Goal: Task Accomplishment & Management: Use online tool/utility

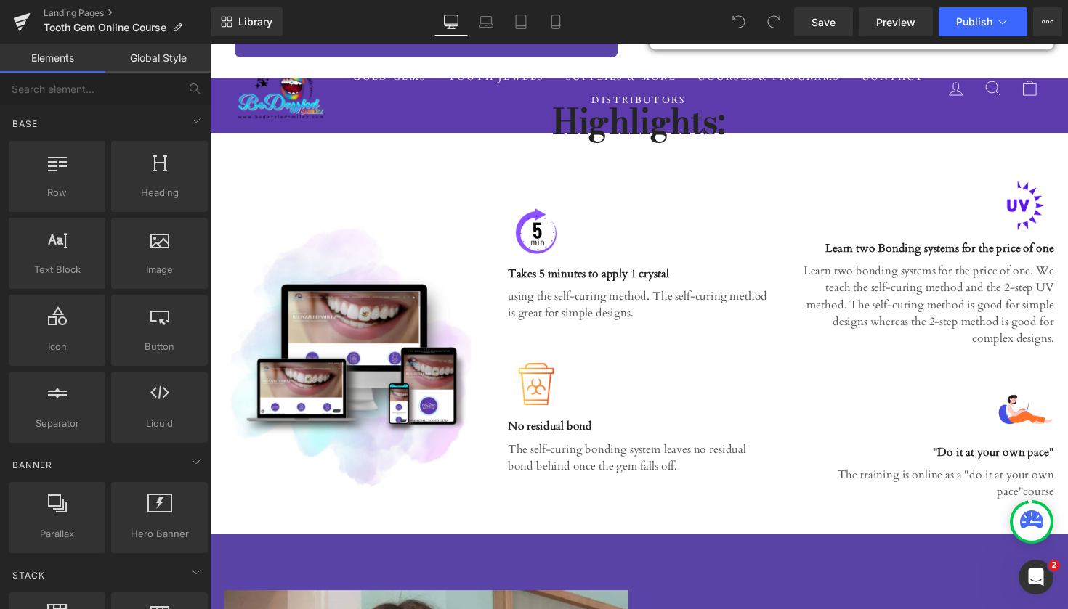
scroll to position [2044, 0]
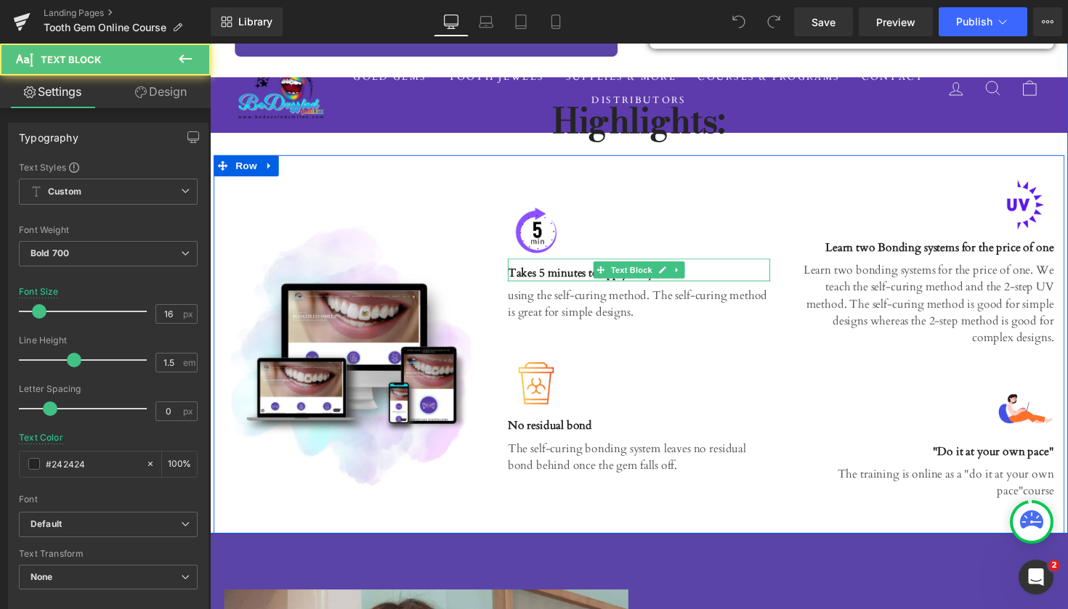
click at [549, 270] on p "Takes 5 minutes to apply 1 crystal" at bounding box center [649, 278] width 269 height 17
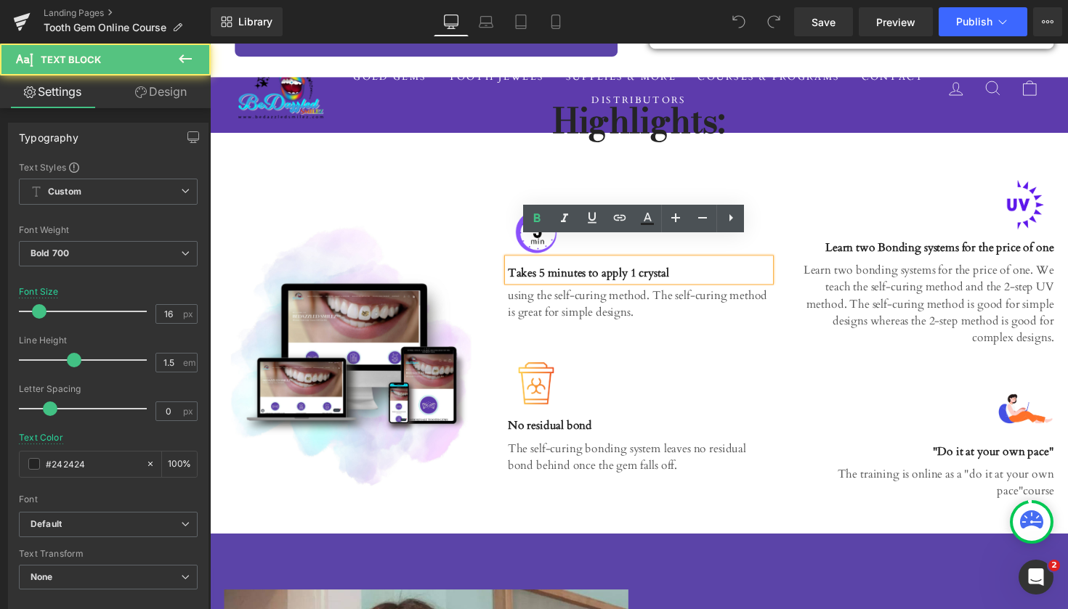
click at [550, 270] on p "Takes 5 minutes to apply 1 crystal" at bounding box center [649, 278] width 269 height 17
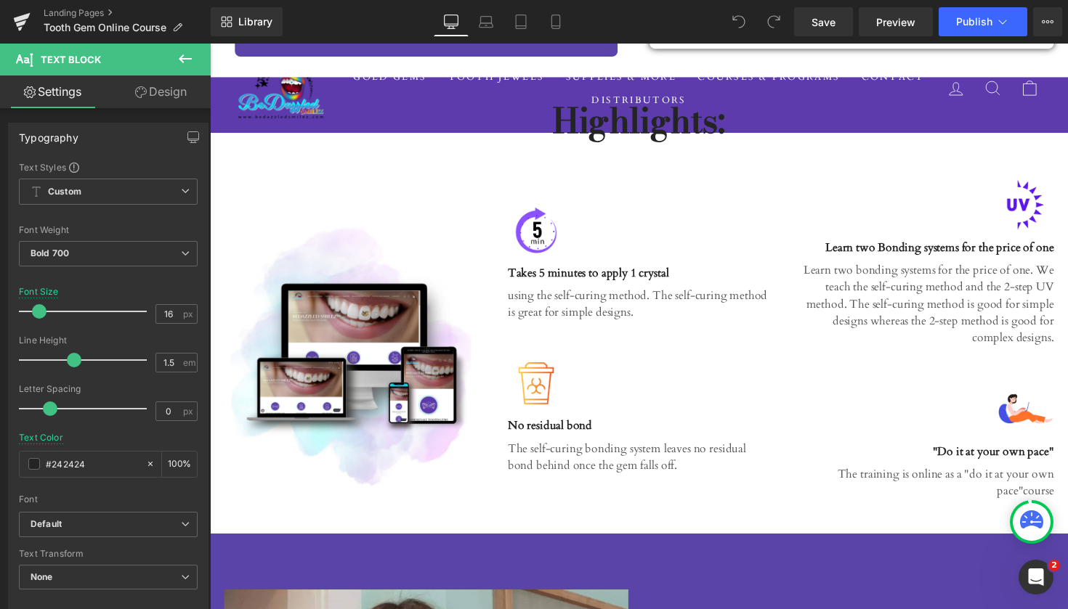
click at [182, 59] on icon at bounding box center [185, 58] width 13 height 9
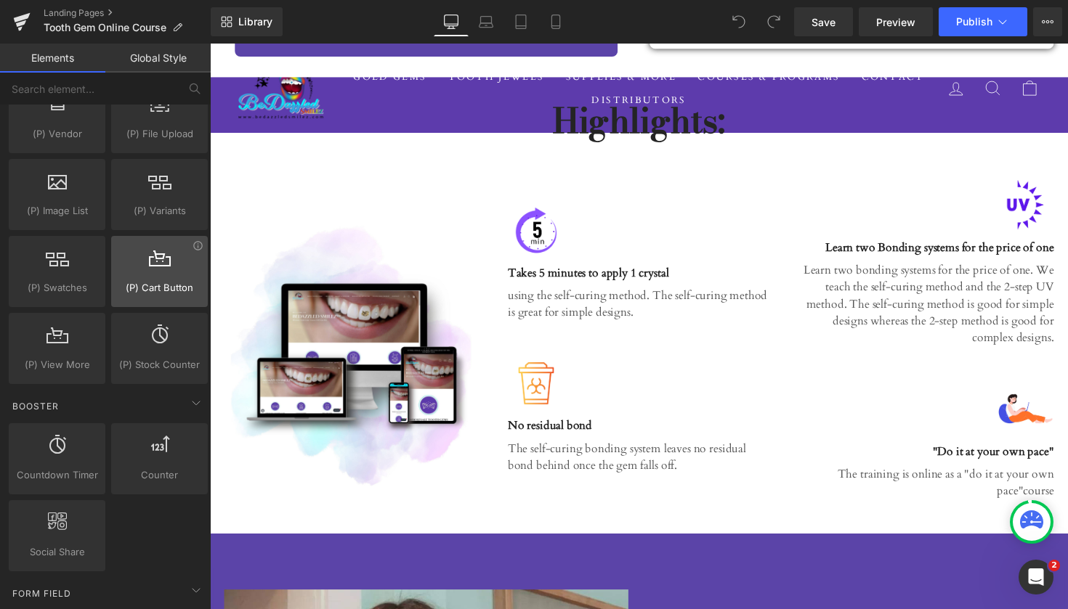
scroll to position [1680, 0]
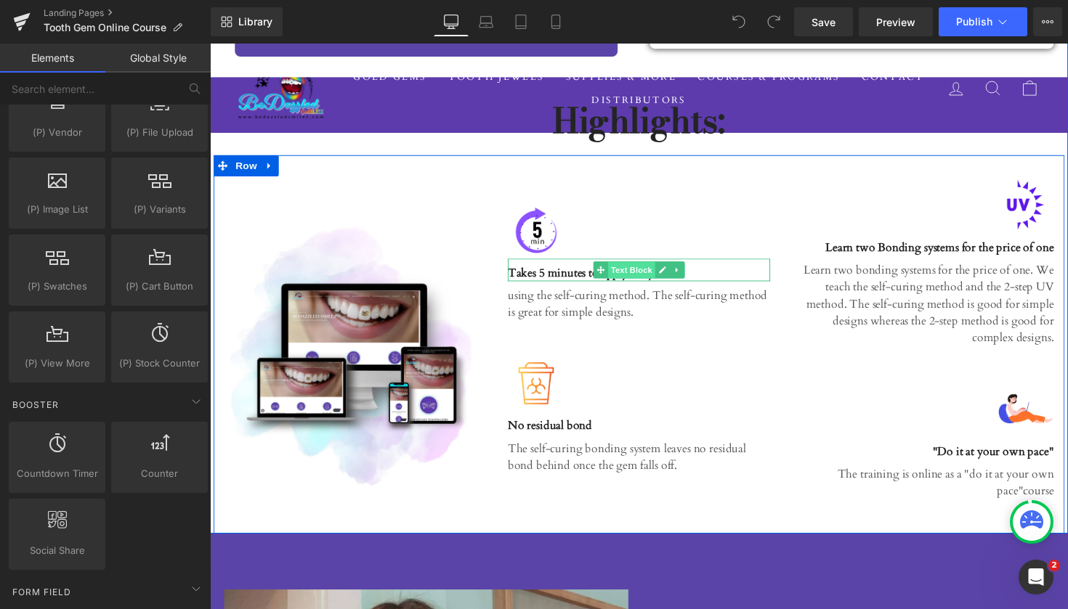
click at [627, 267] on span "Text Block" at bounding box center [641, 275] width 48 height 17
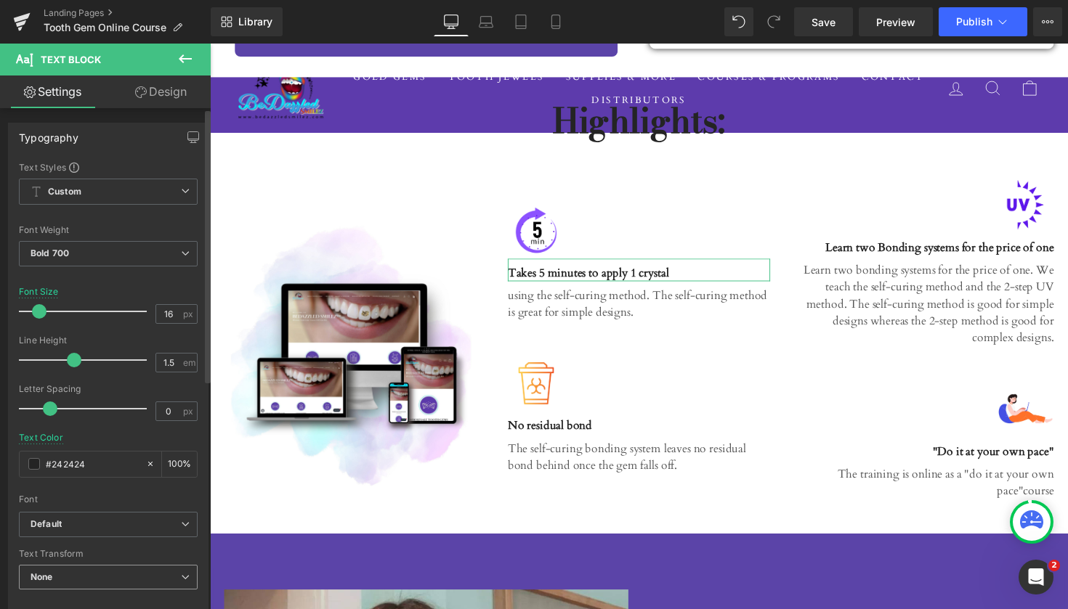
scroll to position [0, 0]
click at [181, 193] on icon at bounding box center [185, 191] width 9 height 9
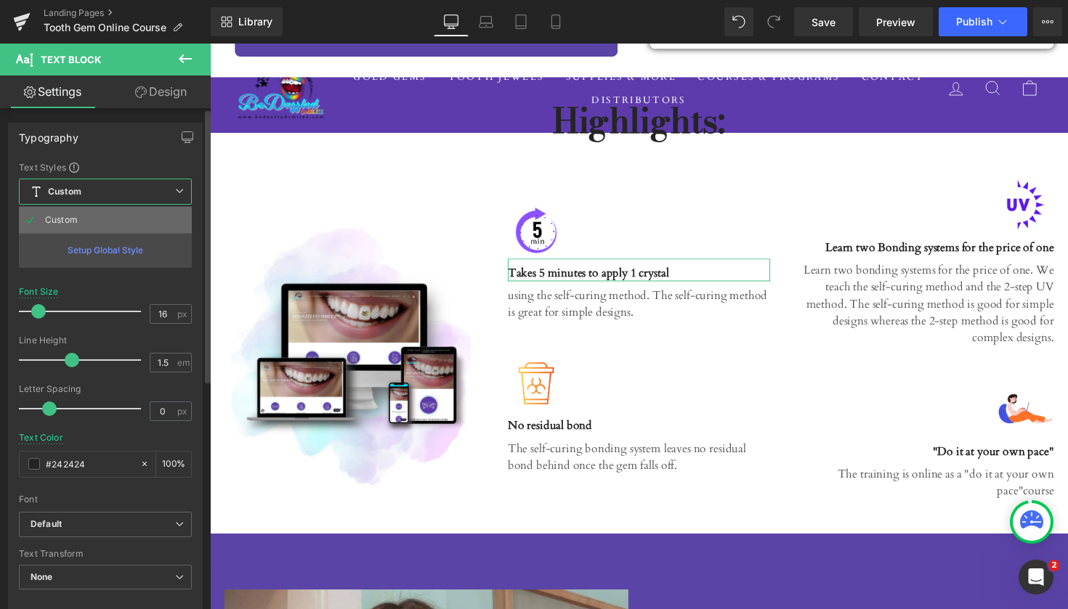
click at [129, 220] on li "Custom" at bounding box center [105, 220] width 173 height 26
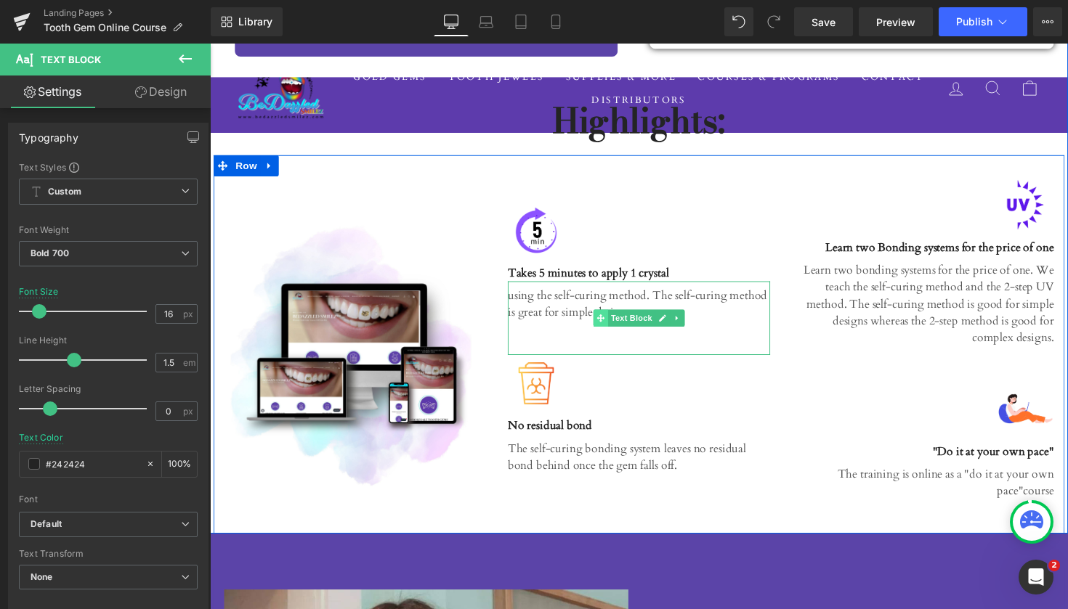
click at [603, 317] on span at bounding box center [610, 325] width 15 height 17
click at [570, 300] on p "using the self-curing method. The self-curing method is great for simple design…" at bounding box center [649, 310] width 269 height 35
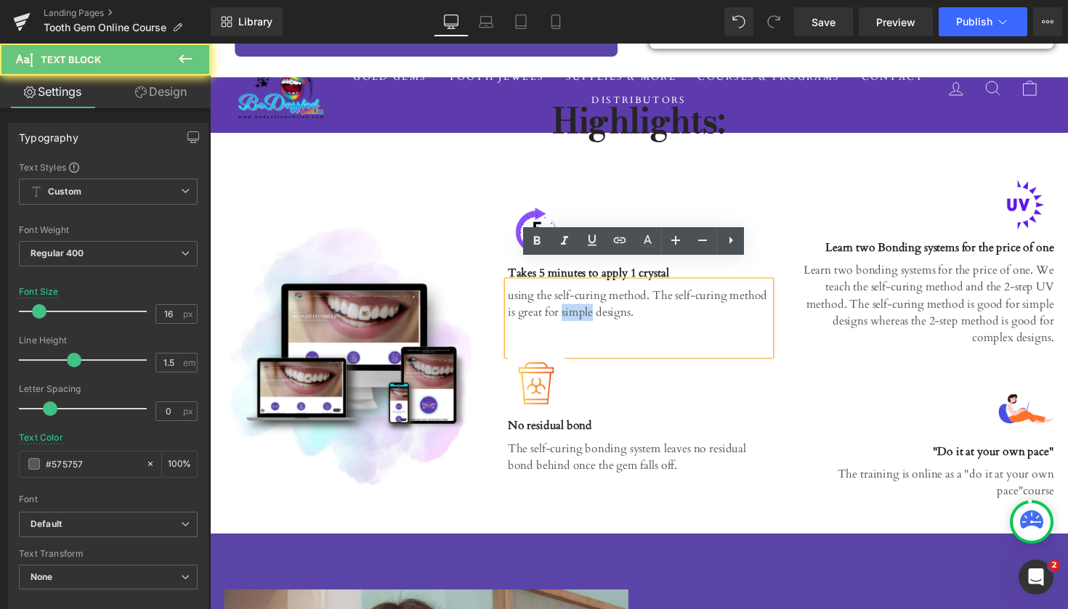
click at [570, 300] on p "using the self-curing method. The self-curing method is great for simple design…" at bounding box center [649, 310] width 269 height 35
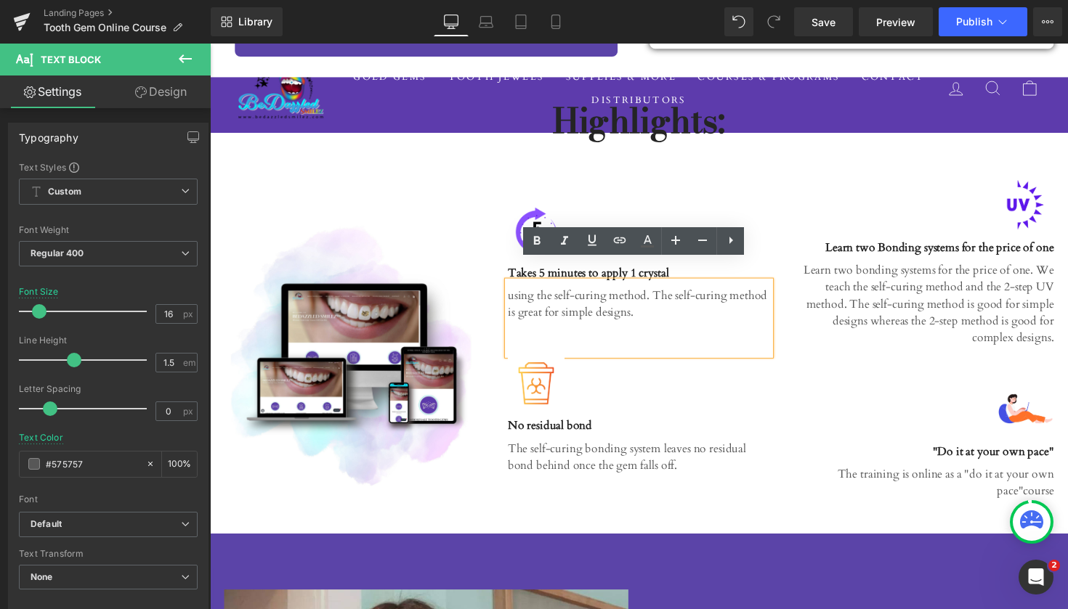
click at [625, 299] on p "using the self-curing method. The self-curing method is great for simple design…" at bounding box center [649, 310] width 269 height 35
click at [641, 300] on p "using the self-curing method. The self-curing method is great for simple design…" at bounding box center [649, 310] width 269 height 35
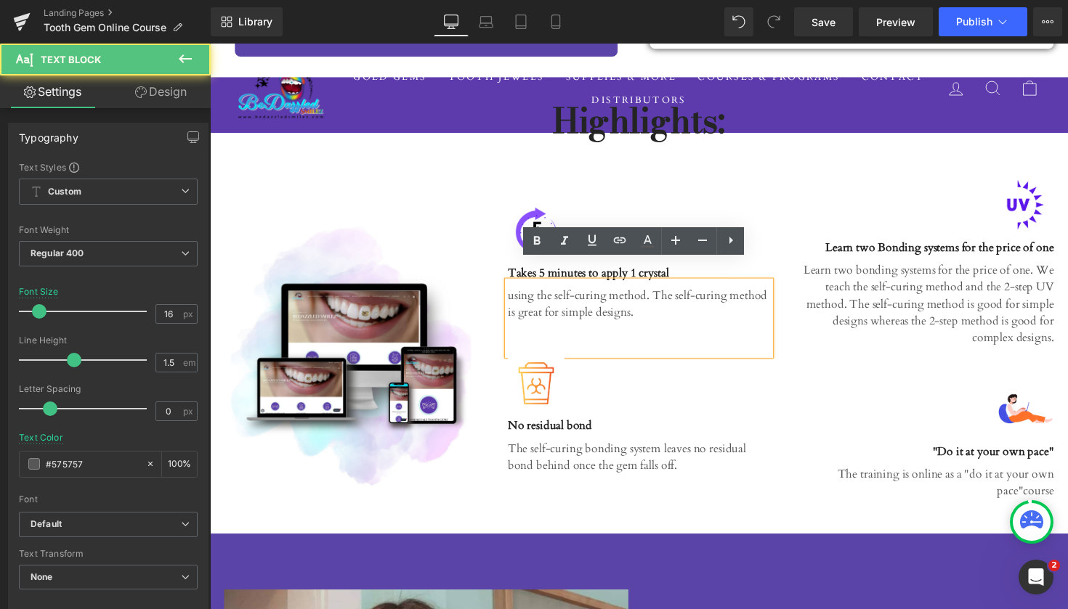
click at [548, 293] on p "using the self-curing method. The self-curing method is great for simple design…" at bounding box center [649, 310] width 269 height 35
click at [528, 253] on link at bounding box center [537, 241] width 28 height 28
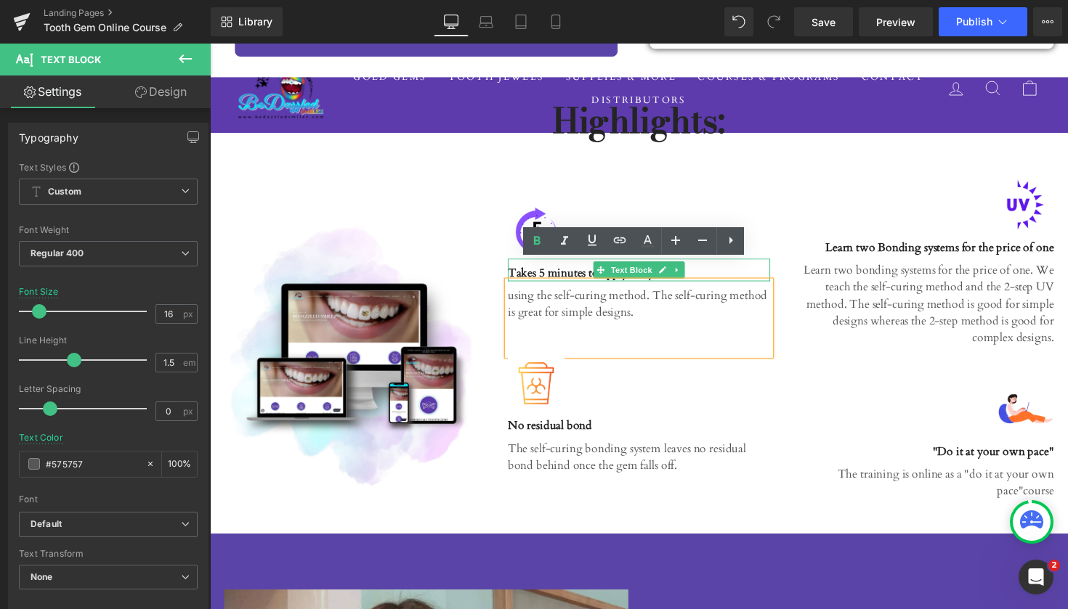
click at [516, 270] on p "Takes 5 minutes to apply 1 crystal" at bounding box center [649, 278] width 269 height 17
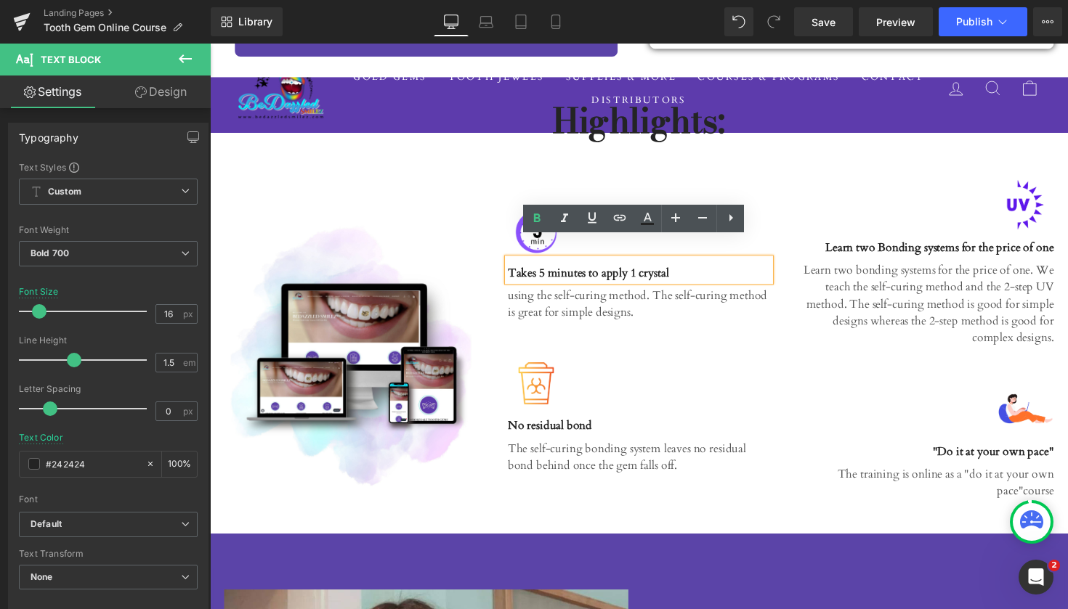
click at [551, 270] on p "Takes 5 minutes to apply 1 crystal" at bounding box center [649, 278] width 269 height 17
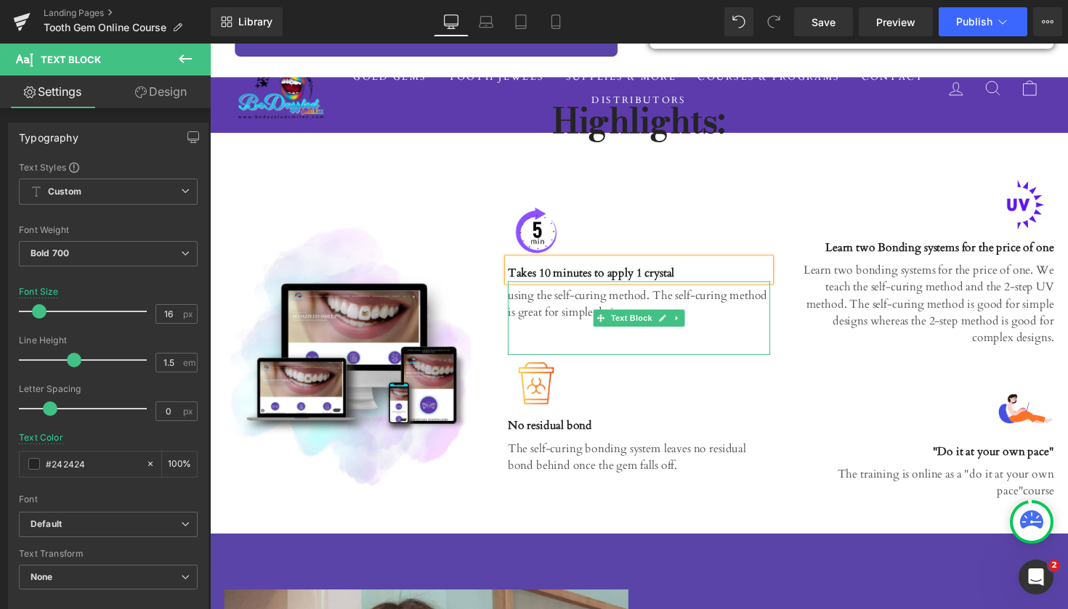
click at [643, 293] on p "using the self-curing method. The self-curing method is great for simple design…" at bounding box center [649, 310] width 269 height 35
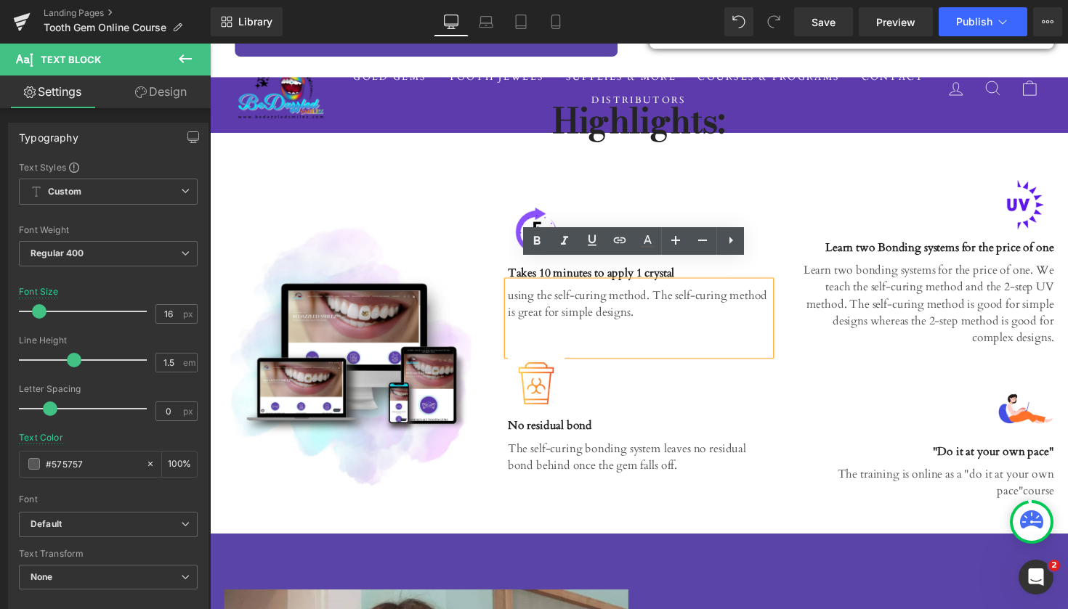
drag, startPoint x: 630, startPoint y: 301, endPoint x: 558, endPoint y: 280, distance: 74.9
click at [558, 293] on p "using the self-curing method. The self-curing method is great for simple design…" at bounding box center [649, 310] width 269 height 35
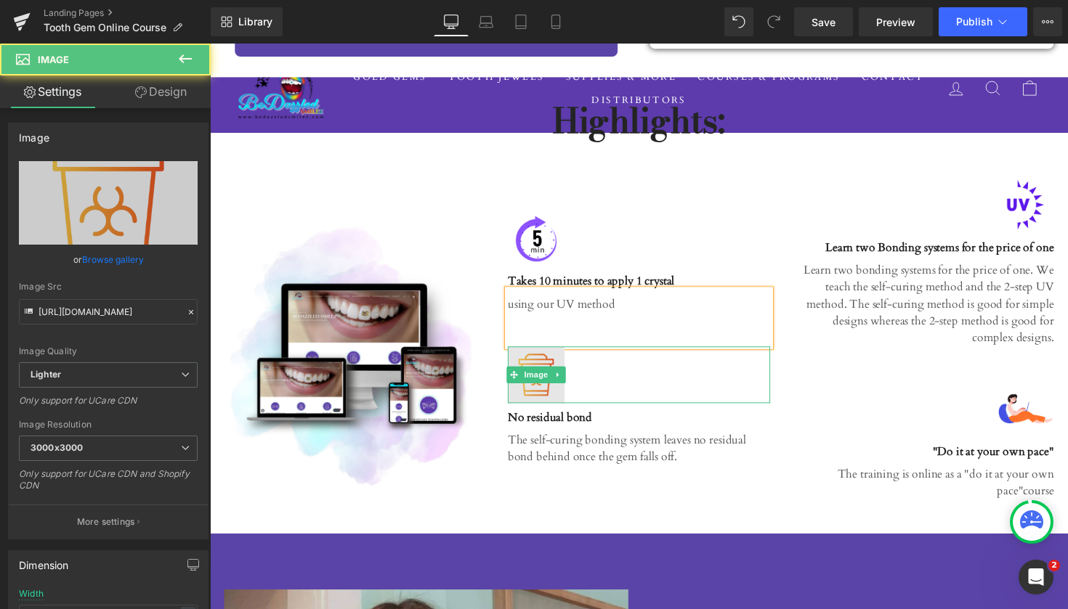
click at [543, 382] on img at bounding box center [544, 383] width 58 height 58
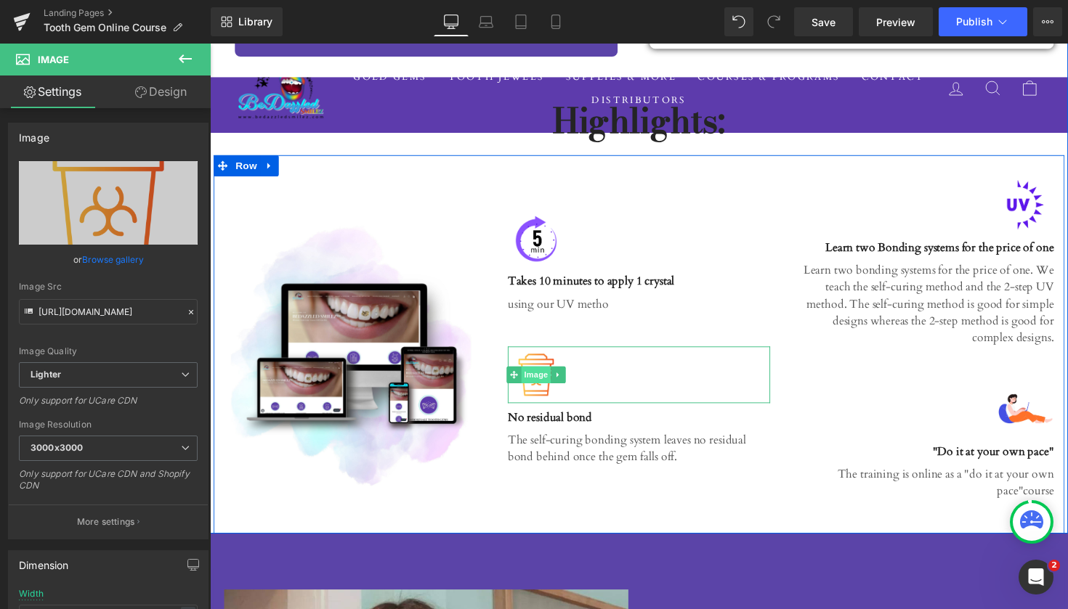
click at [549, 375] on span "Image" at bounding box center [544, 383] width 31 height 17
click at [565, 379] on icon at bounding box center [567, 383] width 8 height 9
click at [572, 379] on icon at bounding box center [574, 383] width 8 height 8
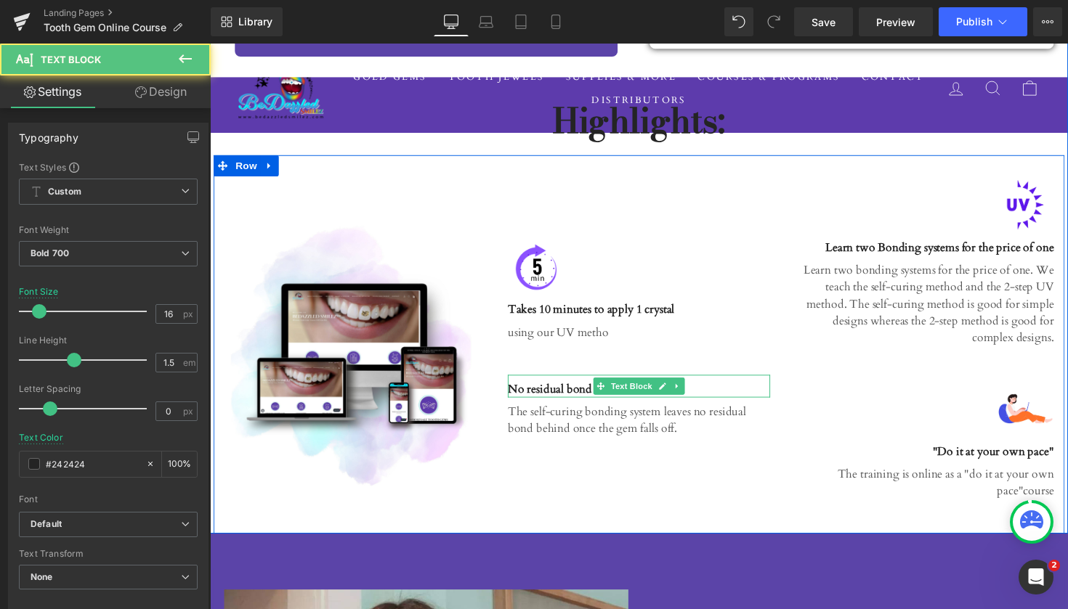
click at [563, 389] on p "No residual bond" at bounding box center [649, 397] width 269 height 17
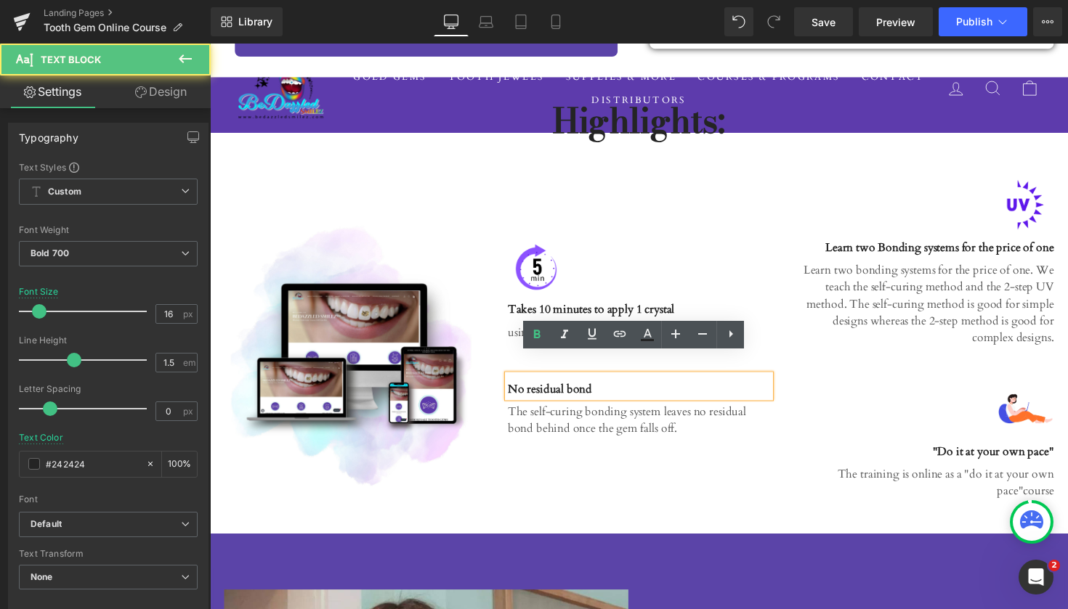
click at [691, 389] on p "No residual bond" at bounding box center [649, 397] width 269 height 17
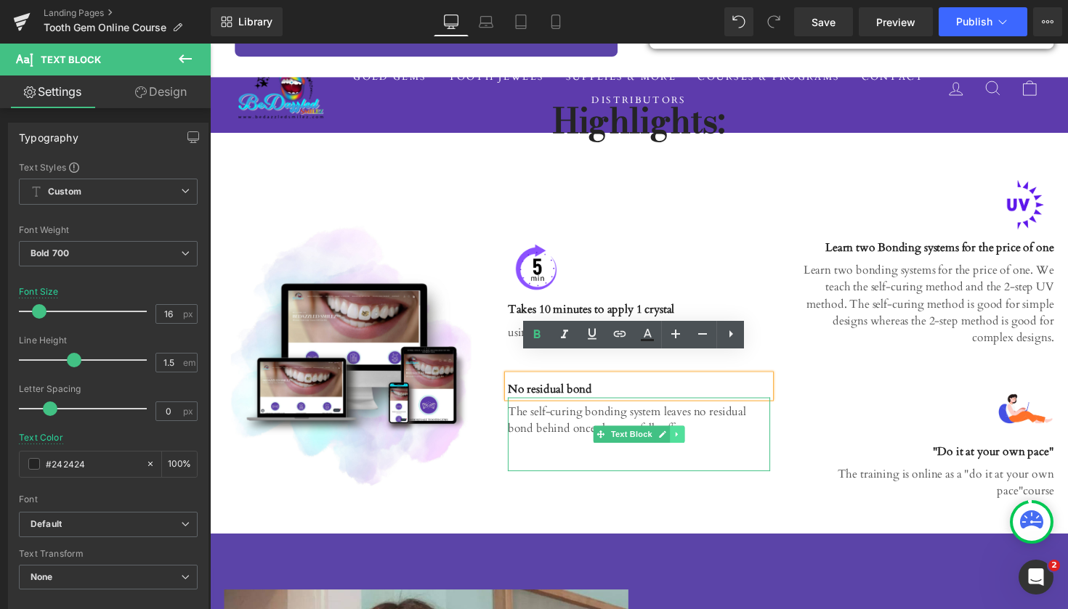
click at [686, 442] on icon at bounding box center [687, 444] width 2 height 5
click at [692, 440] on icon at bounding box center [696, 444] width 8 height 8
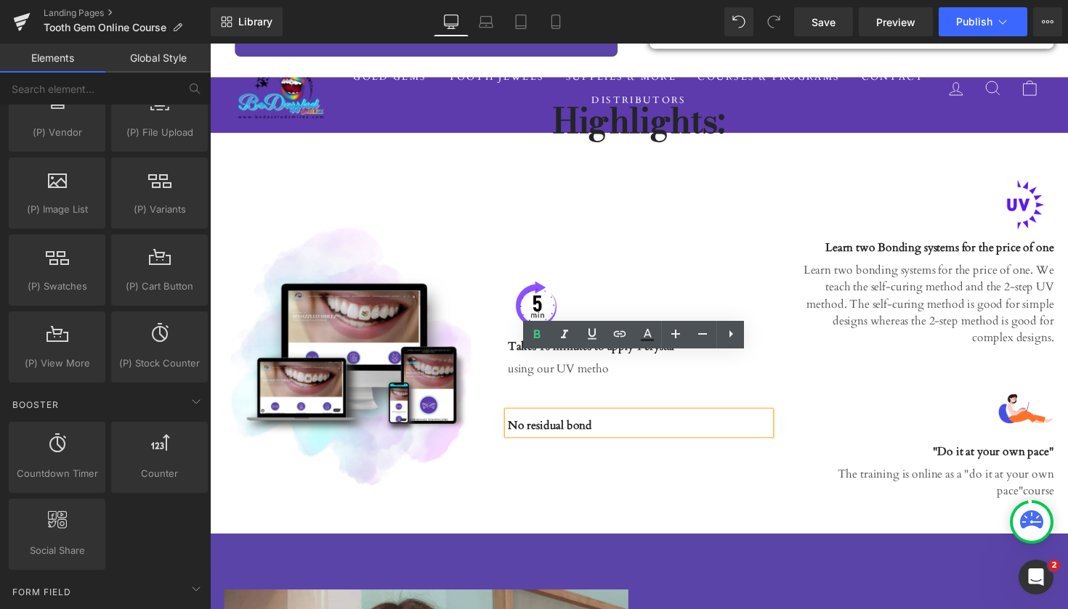
click at [644, 455] on div "Image Takes 10 minutes to apply 1 crystal Text Block using our UV metho Text Bl…" at bounding box center [649, 363] width 291 height 366
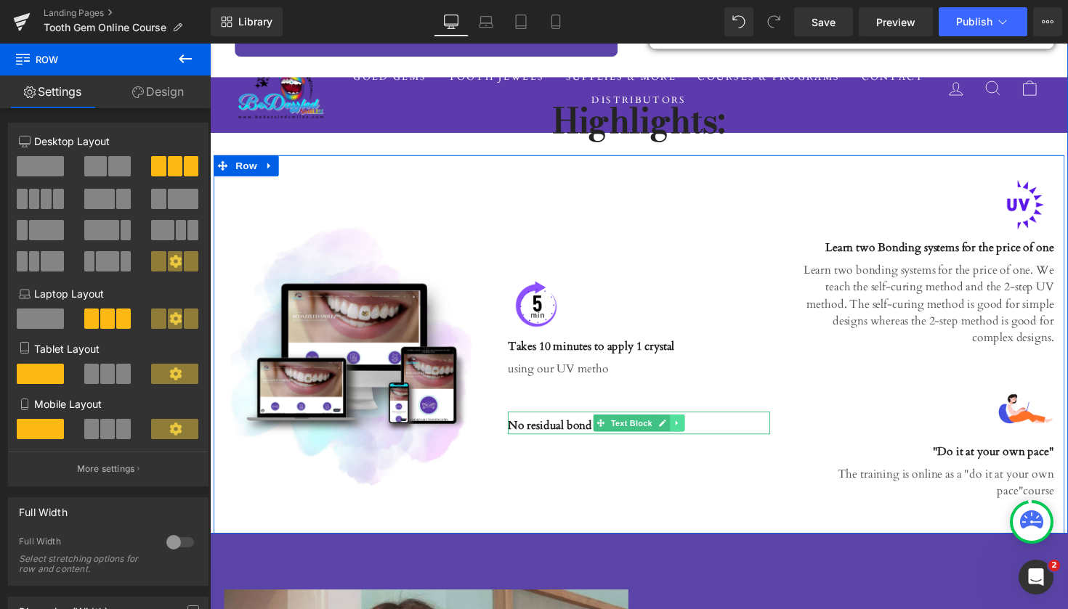
click at [686, 429] on icon at bounding box center [688, 433] width 8 height 9
click at [697, 429] on icon at bounding box center [696, 433] width 8 height 8
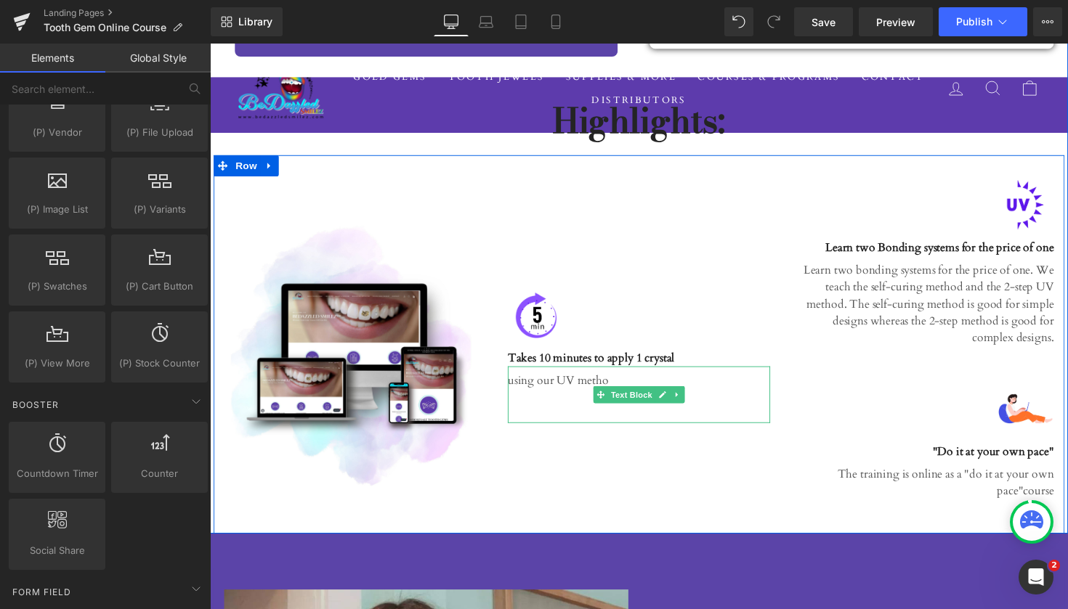
click at [593, 381] on p "using our UV metho" at bounding box center [649, 389] width 269 height 17
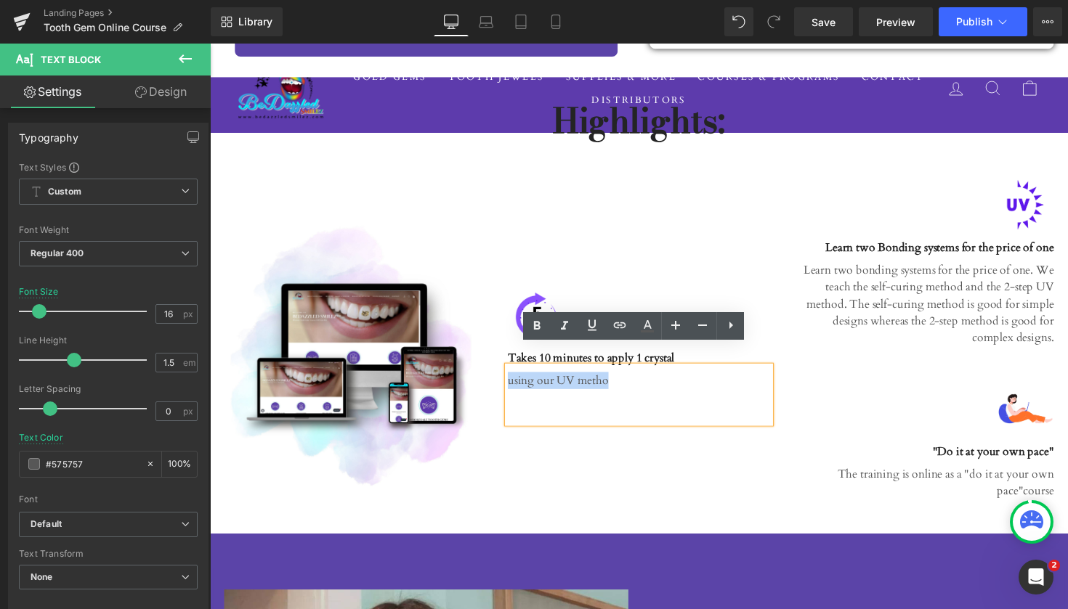
drag, startPoint x: 610, startPoint y: 371, endPoint x: 508, endPoint y: 370, distance: 101.7
click at [515, 375] on div "using our UV metho" at bounding box center [649, 404] width 269 height 58
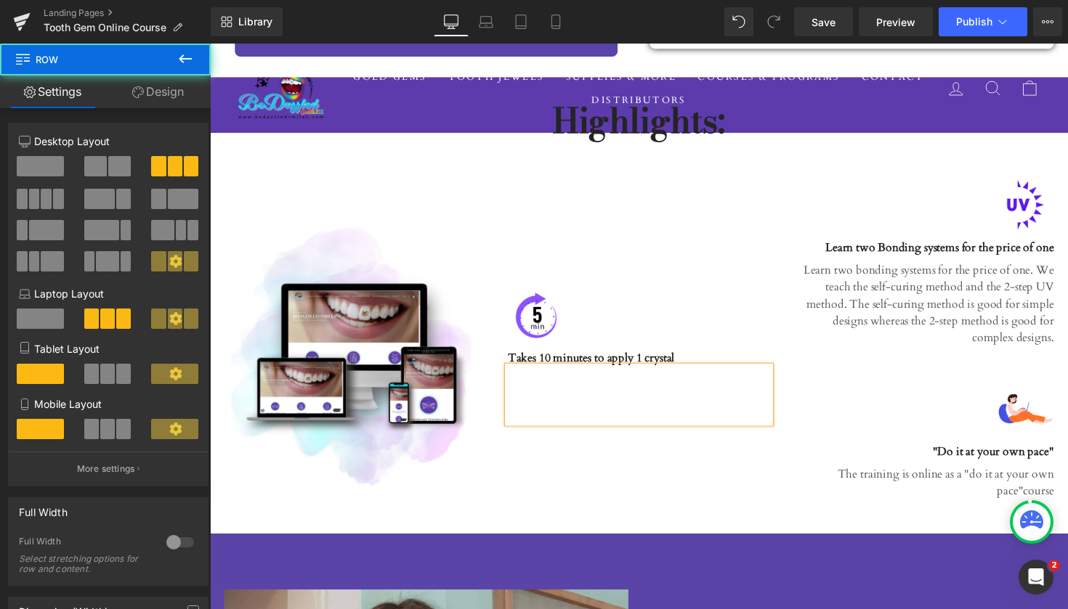
click at [583, 487] on div "Image Takes 10 minutes to apply 1 crystal Text Block Text Block" at bounding box center [649, 363] width 291 height 366
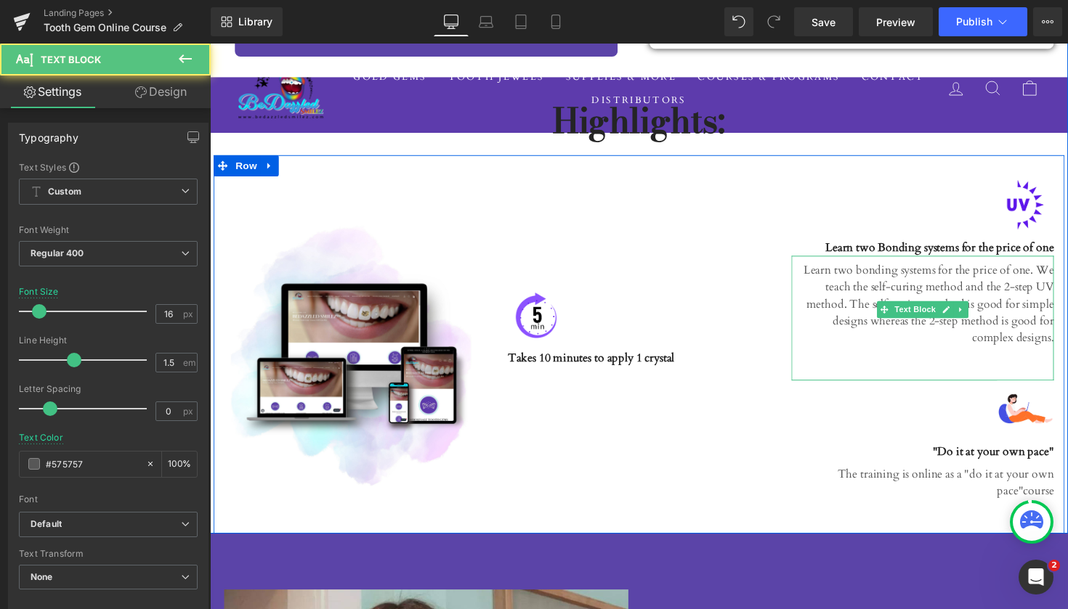
click at [965, 293] on p "Learn two bonding systems for the price of one. We teach the self-curing method…" at bounding box center [940, 310] width 269 height 87
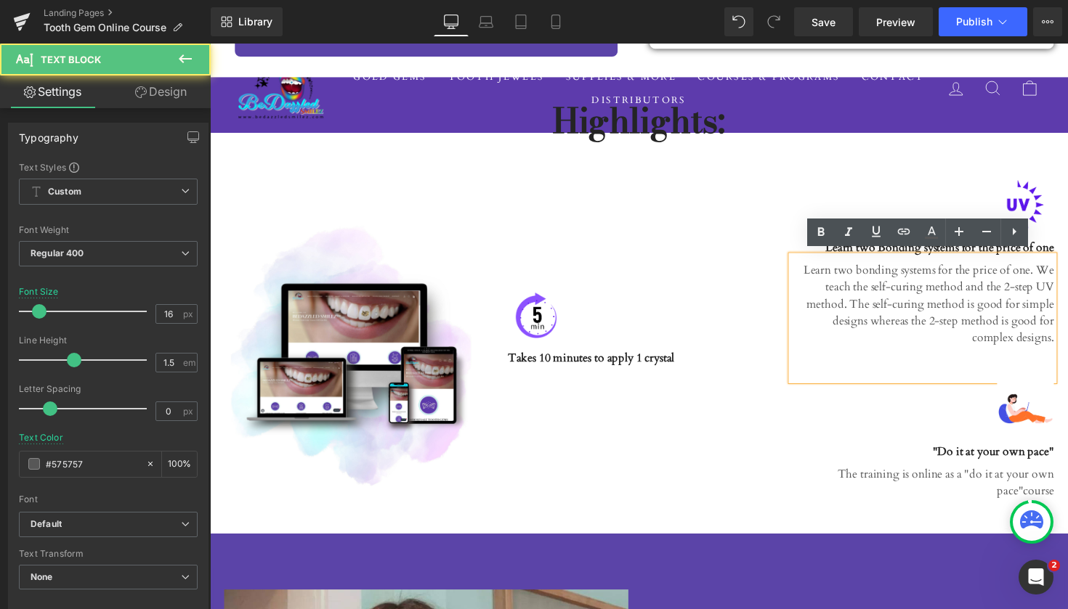
drag, startPoint x: 1071, startPoint y: 328, endPoint x: 817, endPoint y: 264, distance: 261.6
click at [817, 267] on p "Learn two bonding systems for the price of one. We teach the self-curing method…" at bounding box center [940, 310] width 269 height 87
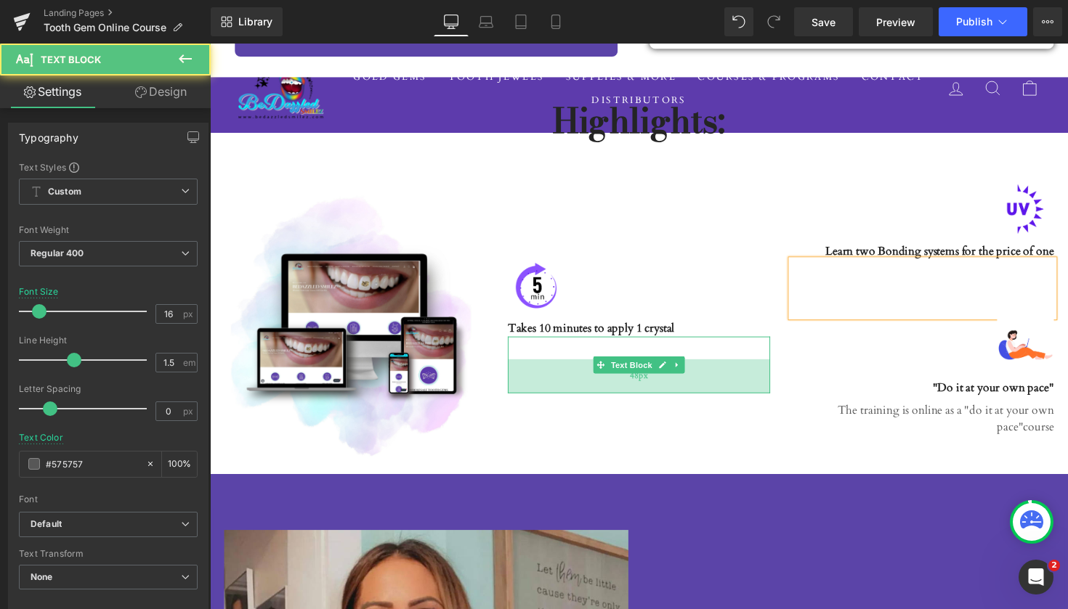
click at [722, 394] on div "48px" at bounding box center [649, 385] width 269 height 35
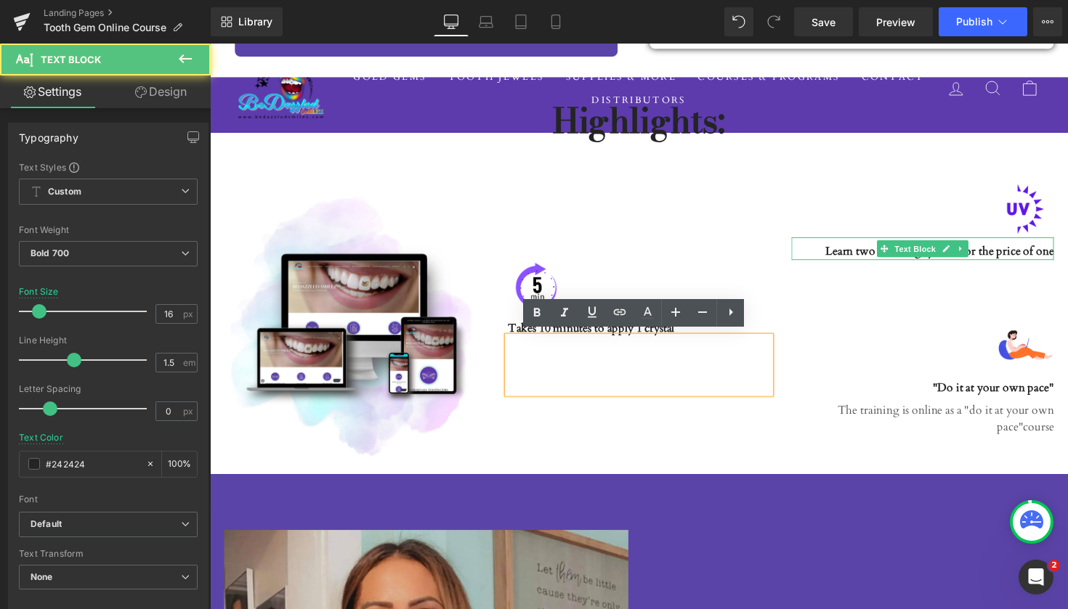
click at [1025, 259] on div "Learn two Bonding systems for the price of one" at bounding box center [940, 254] width 269 height 23
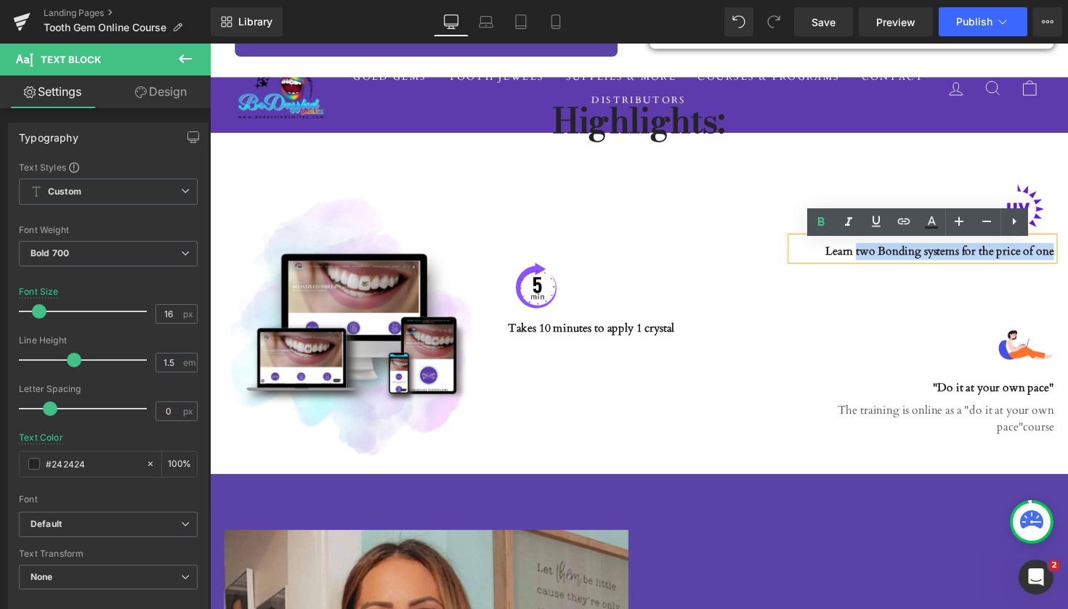
drag, startPoint x: 1071, startPoint y: 263, endPoint x: 869, endPoint y: 259, distance: 201.3
click at [869, 259] on div "Learn two Bonding systems for the price of one" at bounding box center [940, 254] width 269 height 23
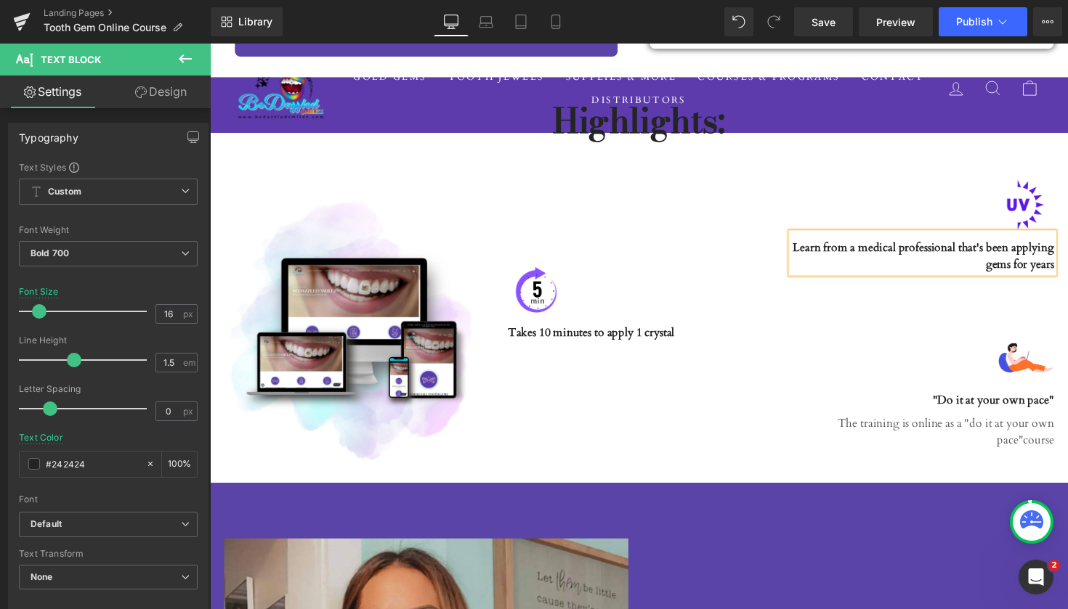
click at [712, 453] on div "Image Takes 10 minutes to apply 1 crystal Text Block Text Block 48px" at bounding box center [649, 337] width 291 height 314
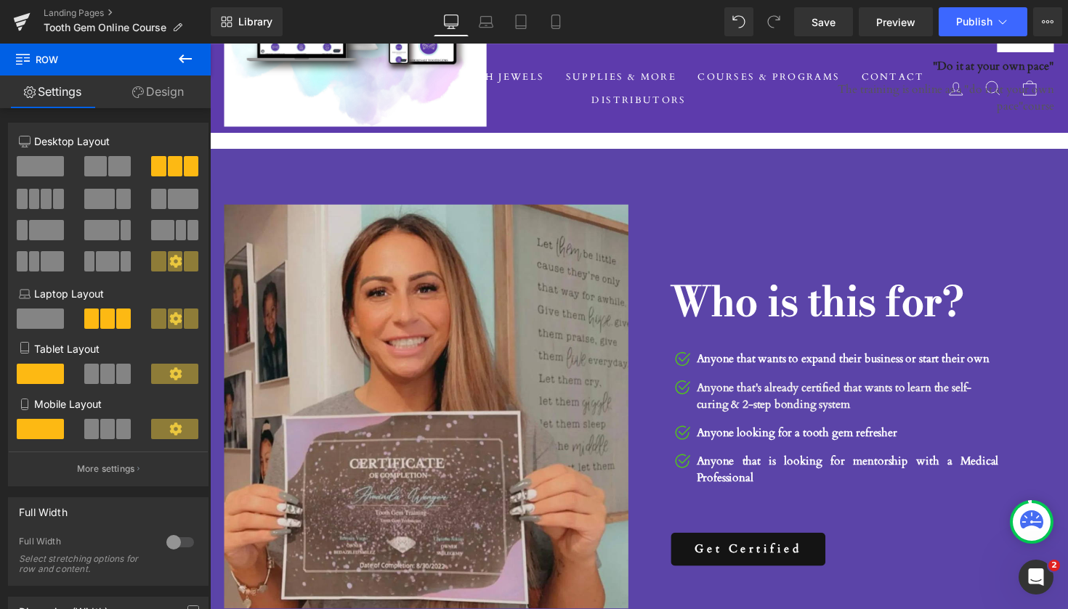
scroll to position [2388, 0]
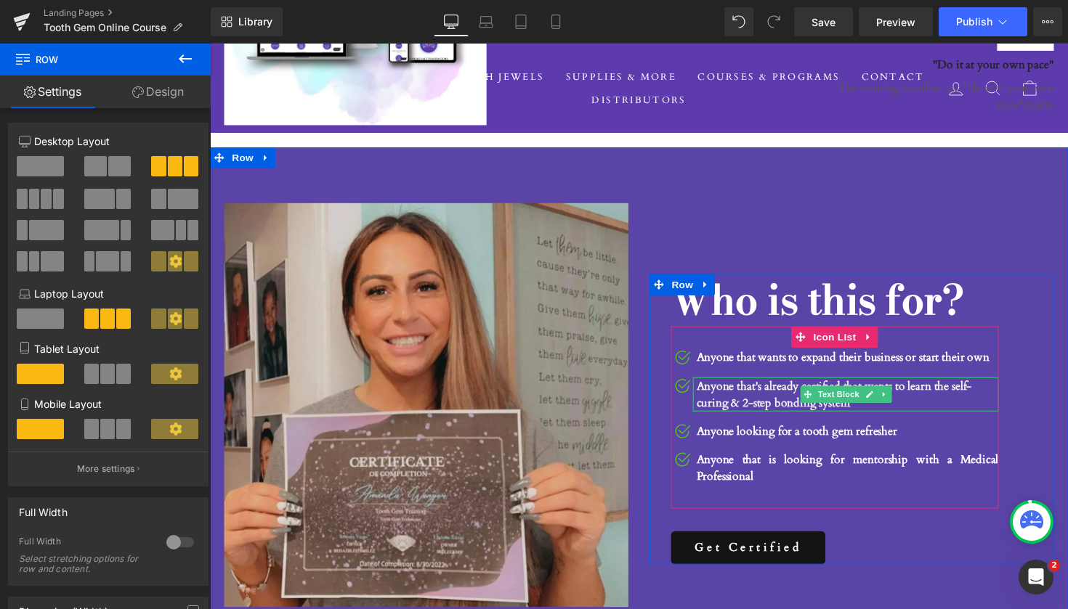
click at [923, 394] on p "Anyone that's already certified that wants to learn the self-curing & 2-step bo…" at bounding box center [862, 403] width 309 height 35
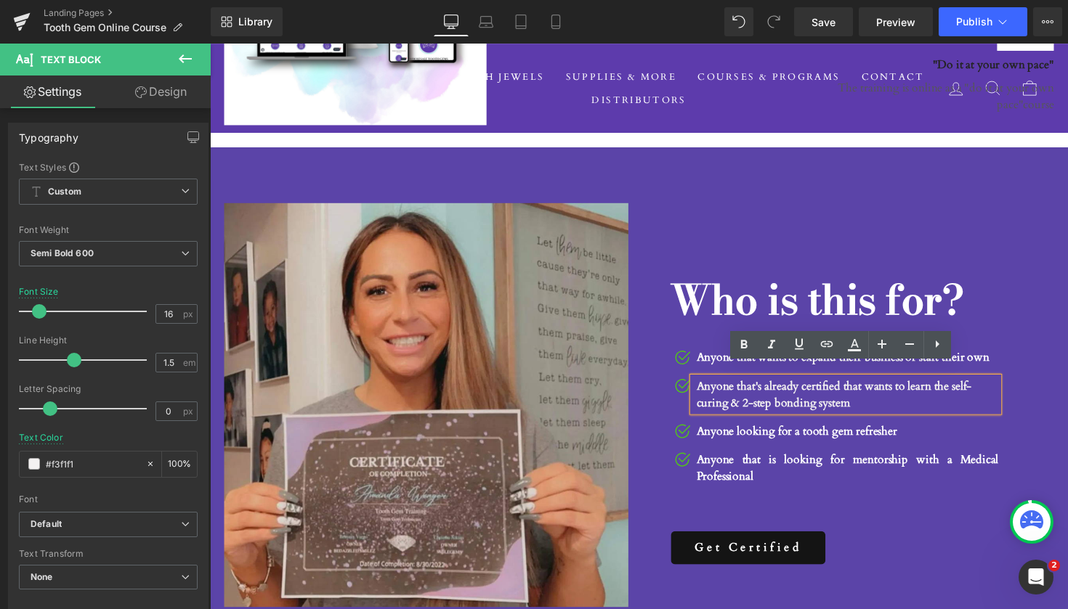
drag, startPoint x: 869, startPoint y: 401, endPoint x: 954, endPoint y: 380, distance: 86.9
click at [954, 386] on p "Anyone that's already certified that wants to learn the self-curing & 2-step bo…" at bounding box center [862, 403] width 309 height 35
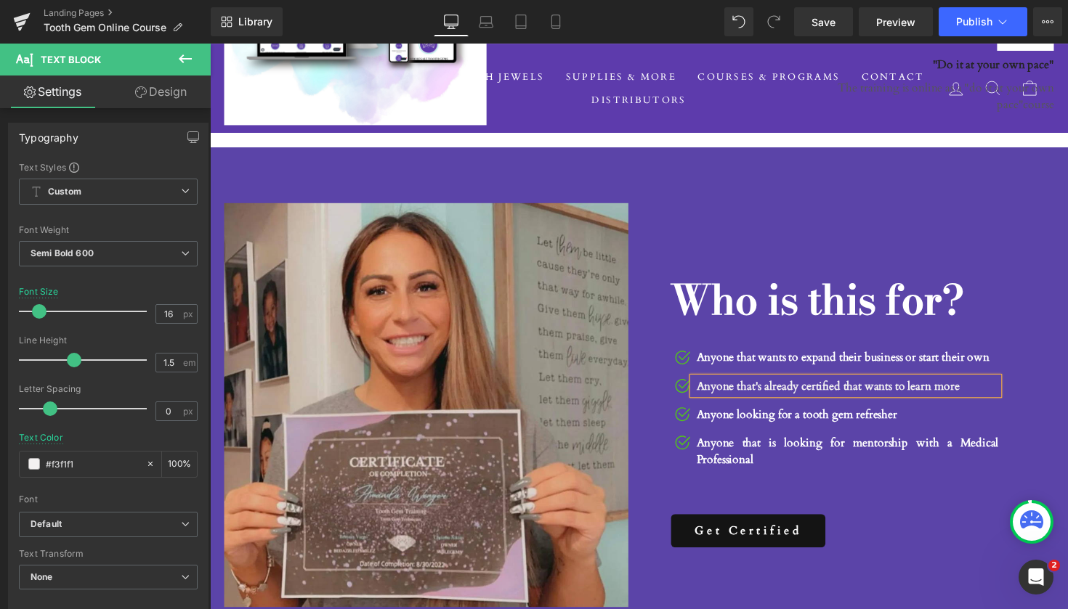
click at [993, 415] on p "Anyone looking for a tooth gem refresher" at bounding box center [862, 423] width 309 height 17
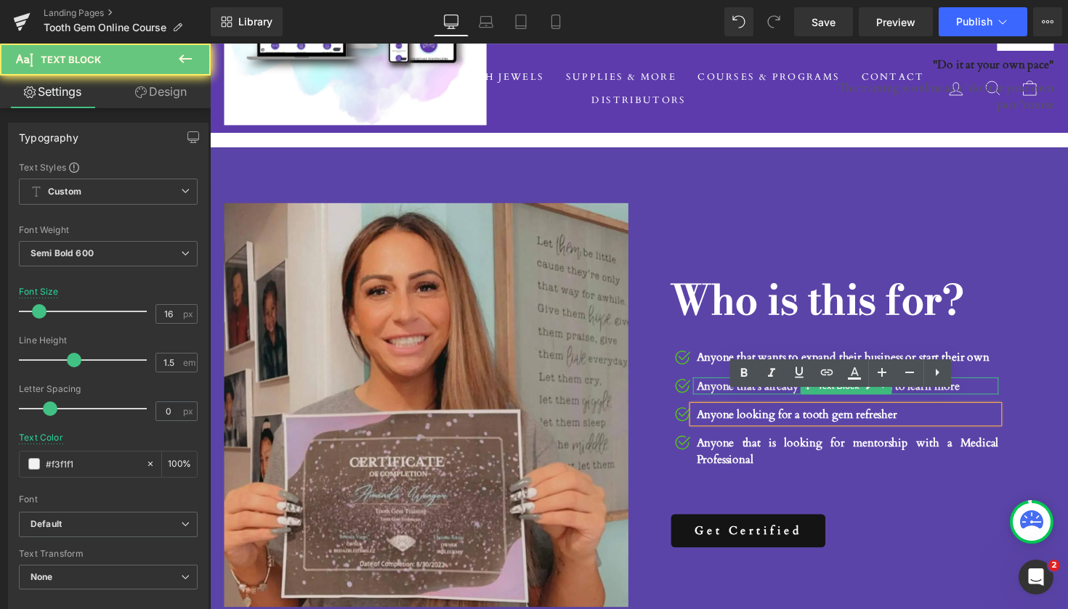
click at [997, 386] on p "Anyone that's already certified that wants to learn more" at bounding box center [862, 394] width 309 height 17
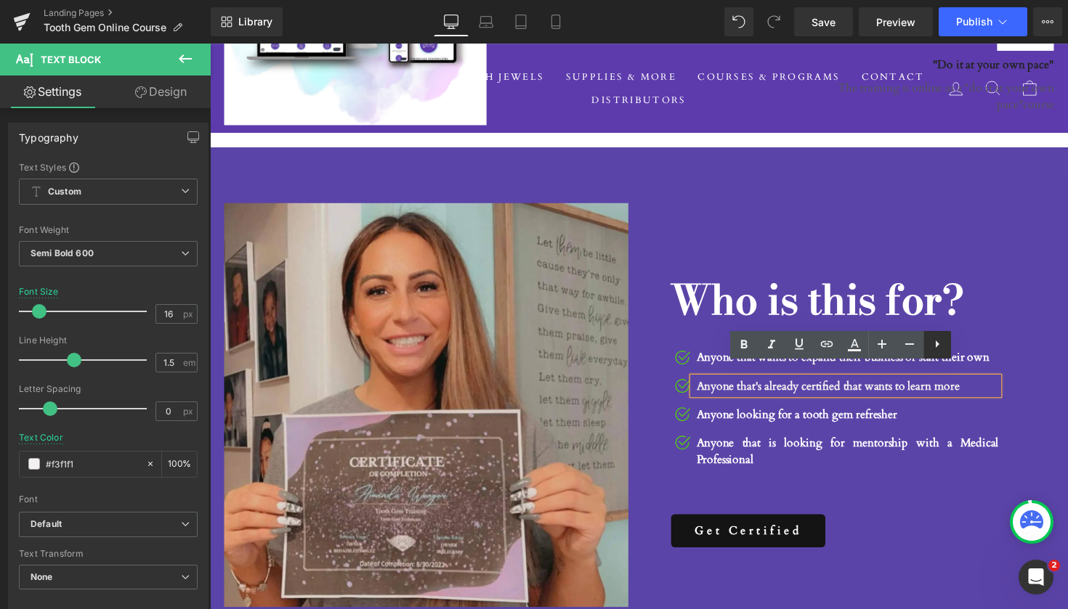
click at [944, 348] on icon at bounding box center [936, 344] width 17 height 17
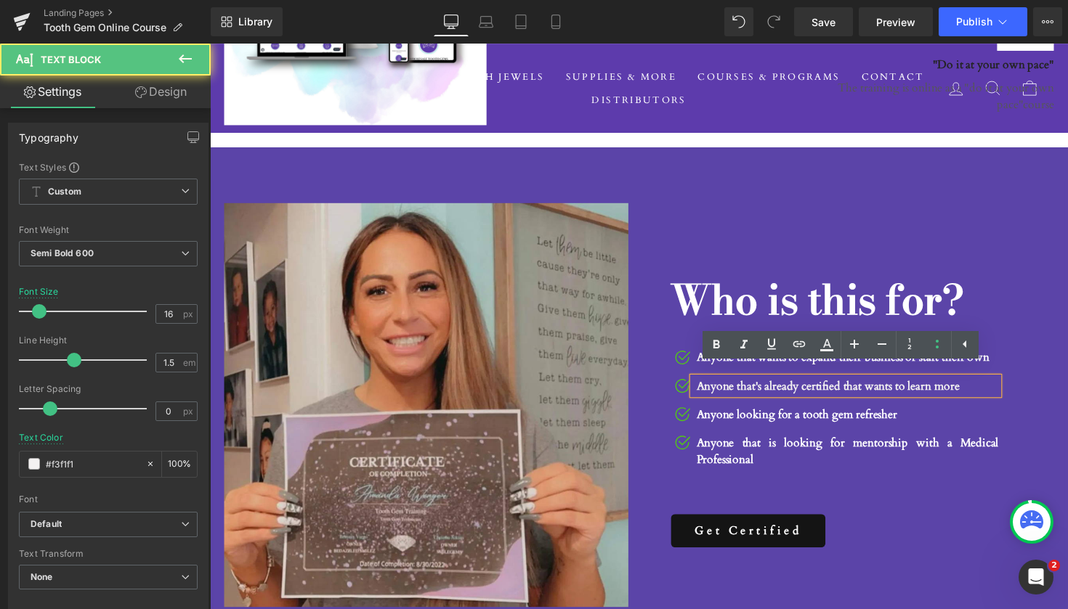
click at [988, 386] on p "Anyone that's already certified that wants to learn more" at bounding box center [862, 394] width 309 height 17
click at [1026, 387] on div "Who is this for? Heading Image Anyone that wants to expand their business or st…" at bounding box center [849, 420] width 379 height 280
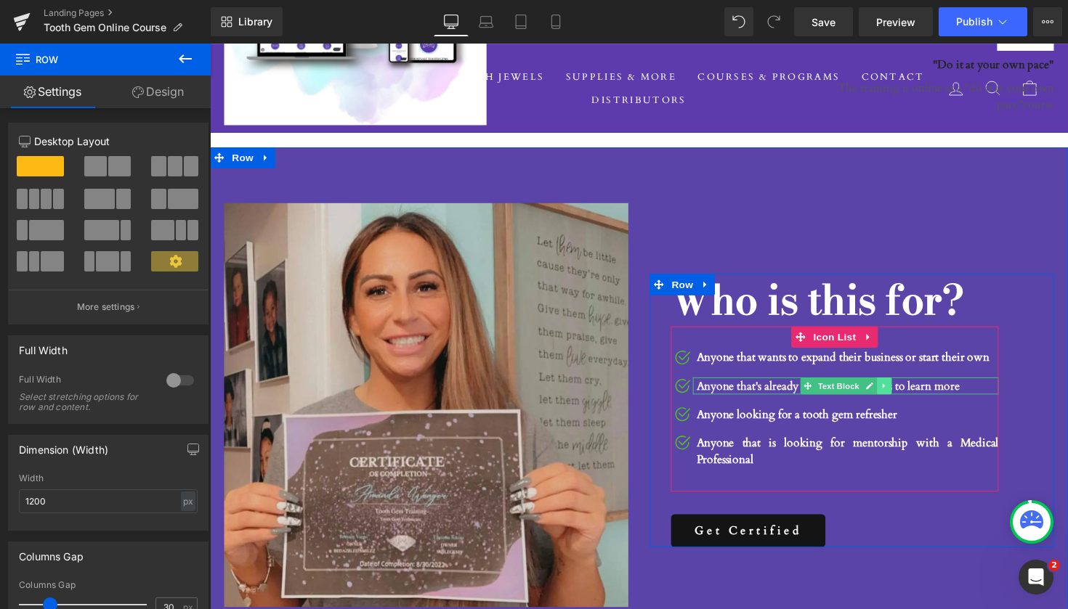
click at [899, 390] on icon at bounding box center [900, 394] width 8 height 9
click at [905, 390] on icon at bounding box center [908, 394] width 8 height 8
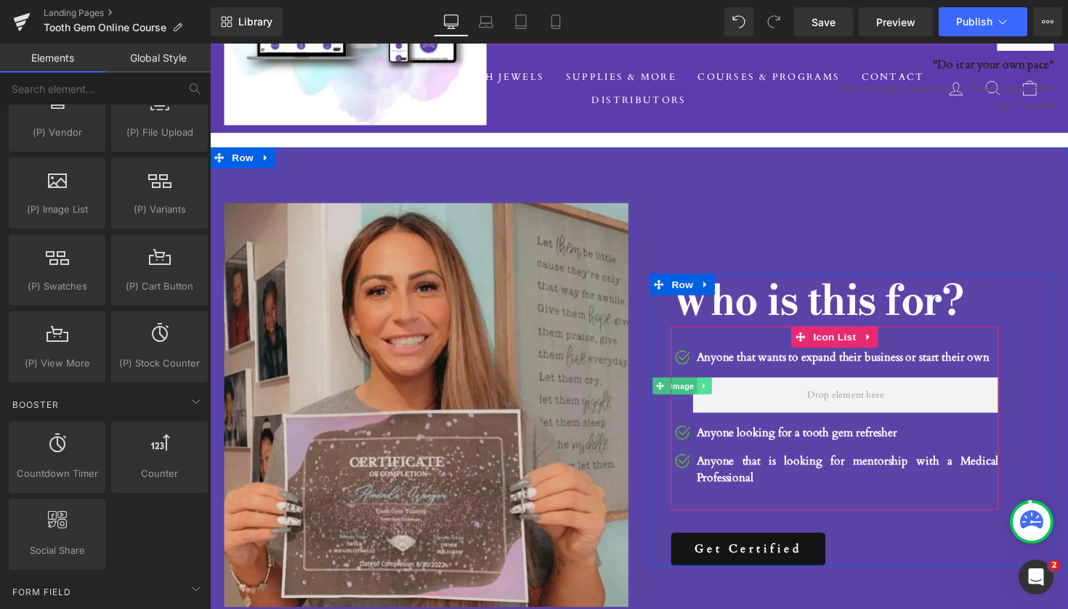
click at [715, 390] on icon at bounding box center [716, 394] width 8 height 9
click at [723, 390] on icon at bounding box center [723, 394] width 8 height 8
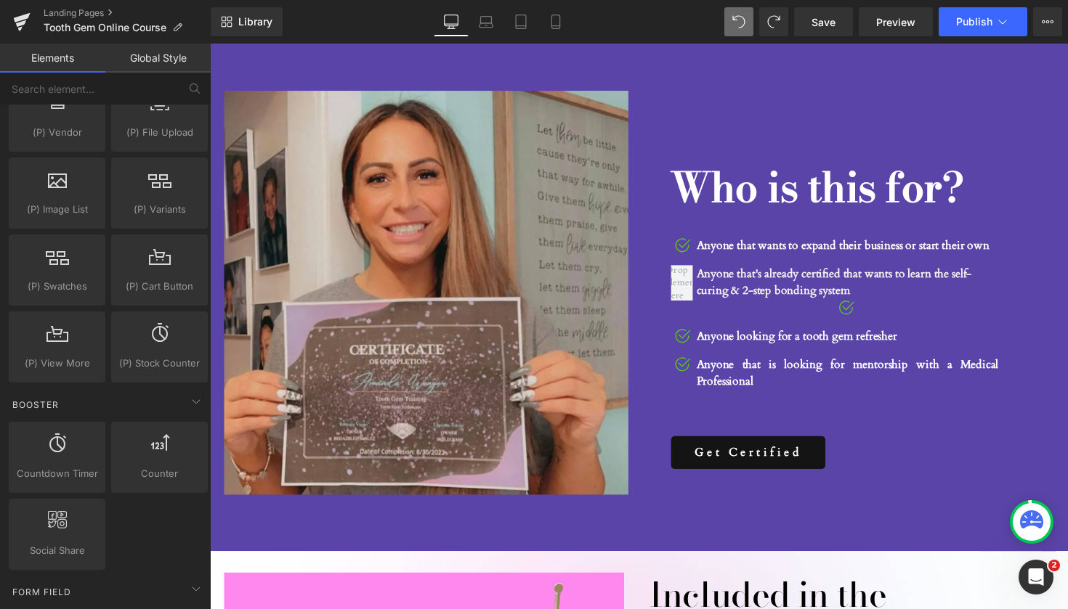
scroll to position [2522, 0]
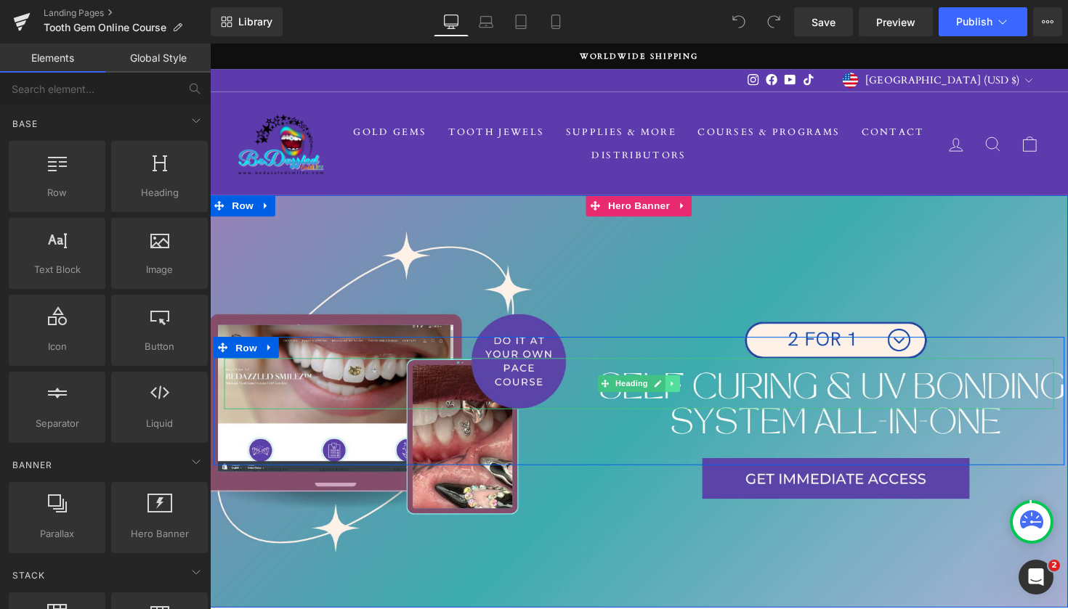
click at [683, 395] on icon at bounding box center [684, 392] width 8 height 9
click at [692, 395] on icon at bounding box center [692, 393] width 8 height 8
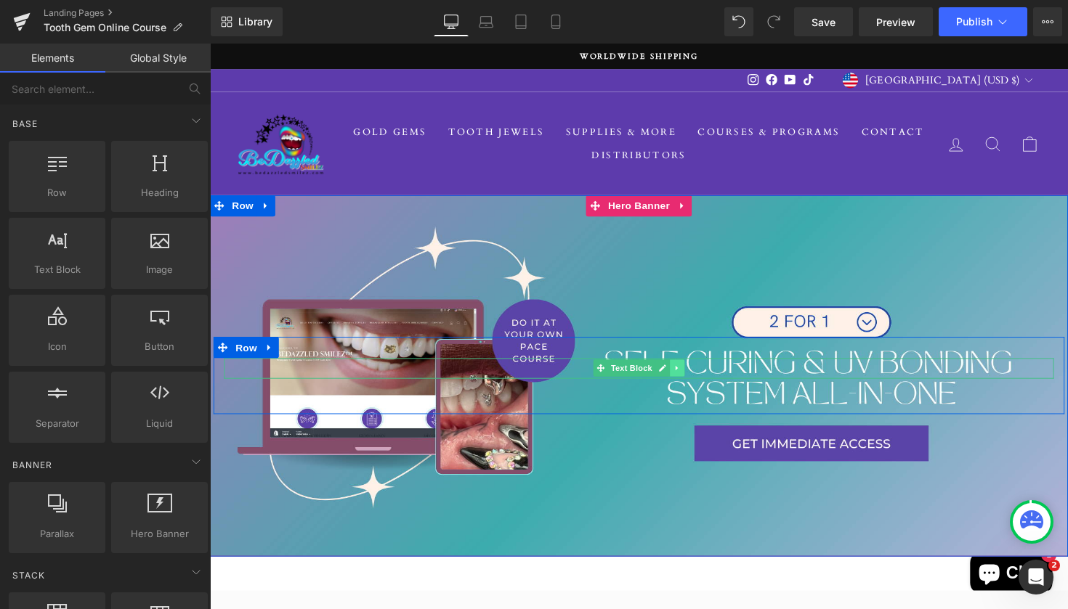
click at [684, 381] on link at bounding box center [688, 376] width 15 height 17
click at [692, 379] on icon at bounding box center [696, 377] width 8 height 8
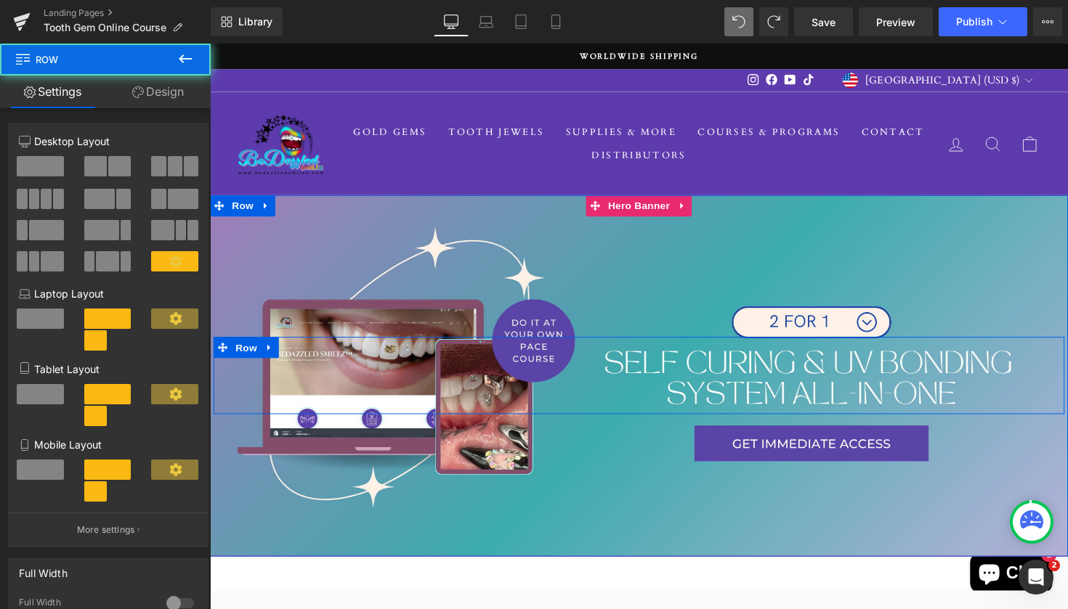
click at [707, 395] on div "Text Block Separator Row" at bounding box center [650, 383] width 872 height 79
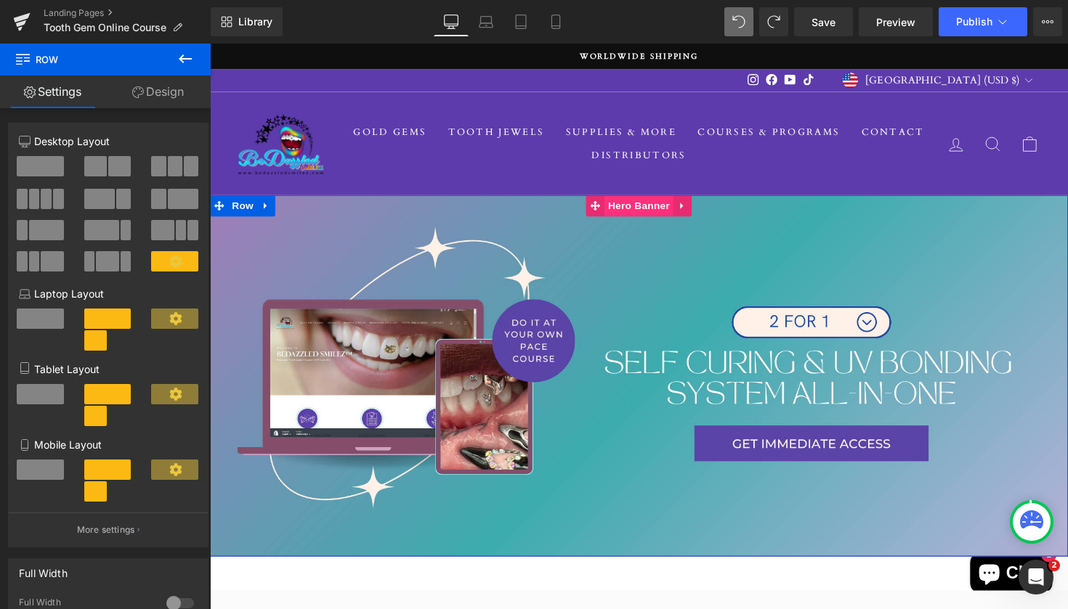
click at [659, 211] on span "Hero Banner" at bounding box center [649, 210] width 70 height 22
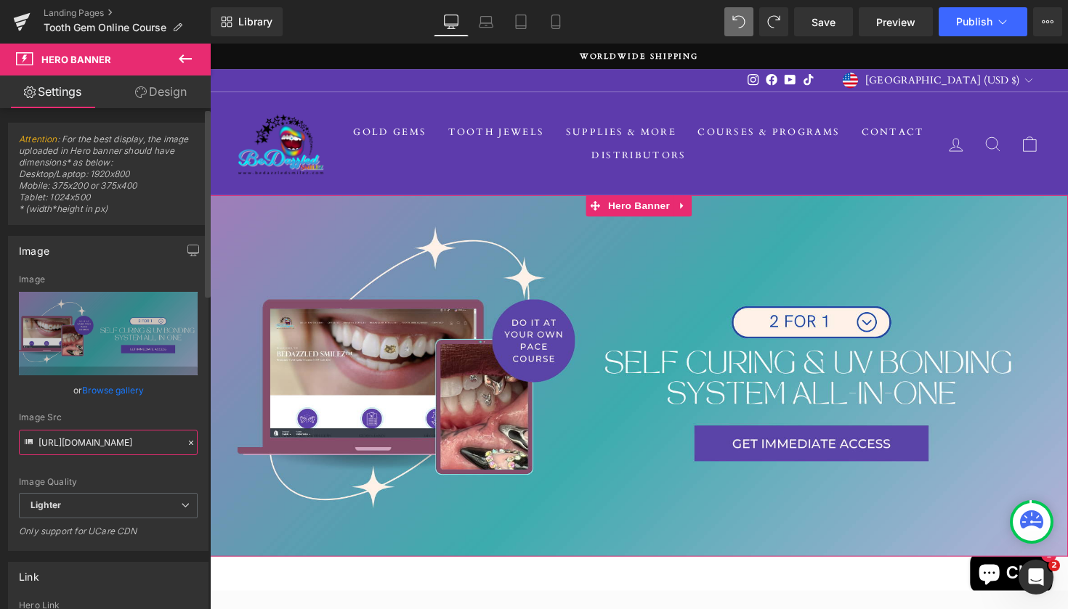
click at [121, 443] on input "https://ucarecdn.com/ab9fdd93-047a-414e-a91f-3fda33e96e06/-/format/auto/-/previ…" at bounding box center [108, 442] width 179 height 25
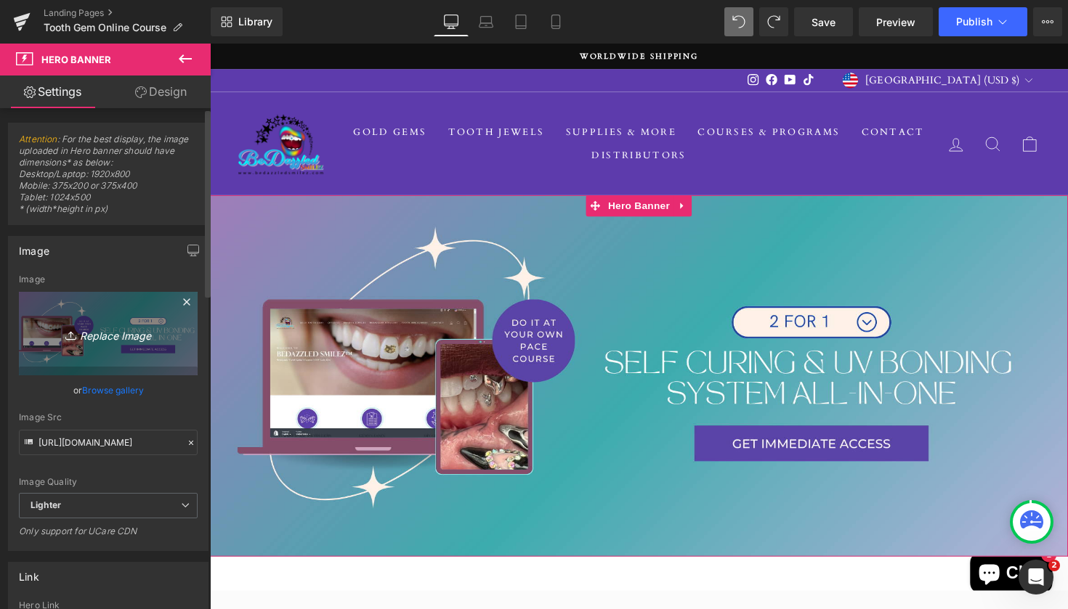
click at [110, 348] on link "Replace Image" at bounding box center [108, 334] width 179 height 84
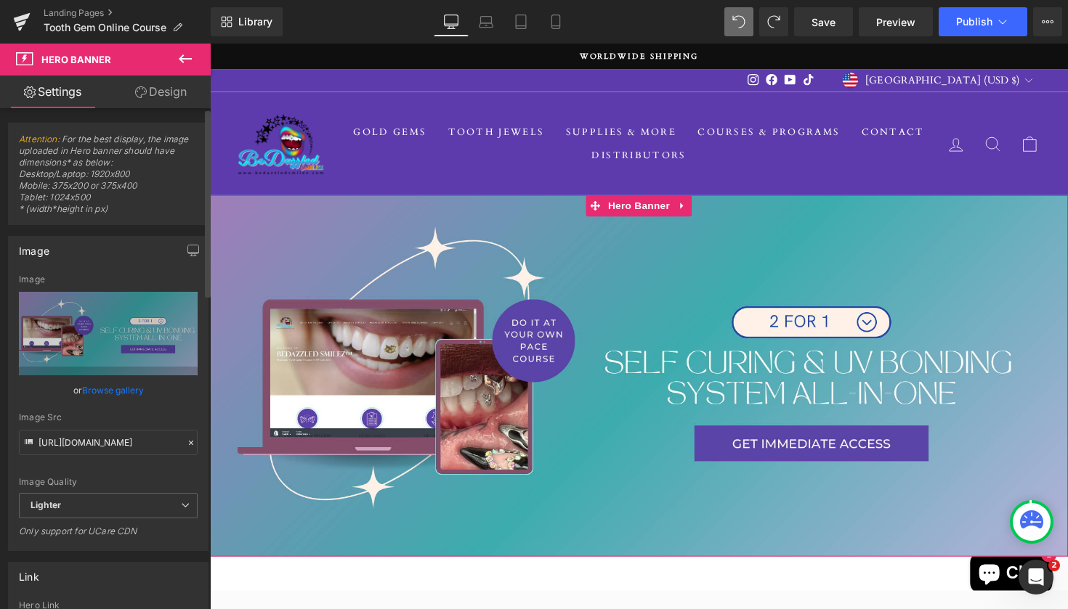
click at [97, 391] on link "Browse gallery" at bounding box center [113, 390] width 62 height 25
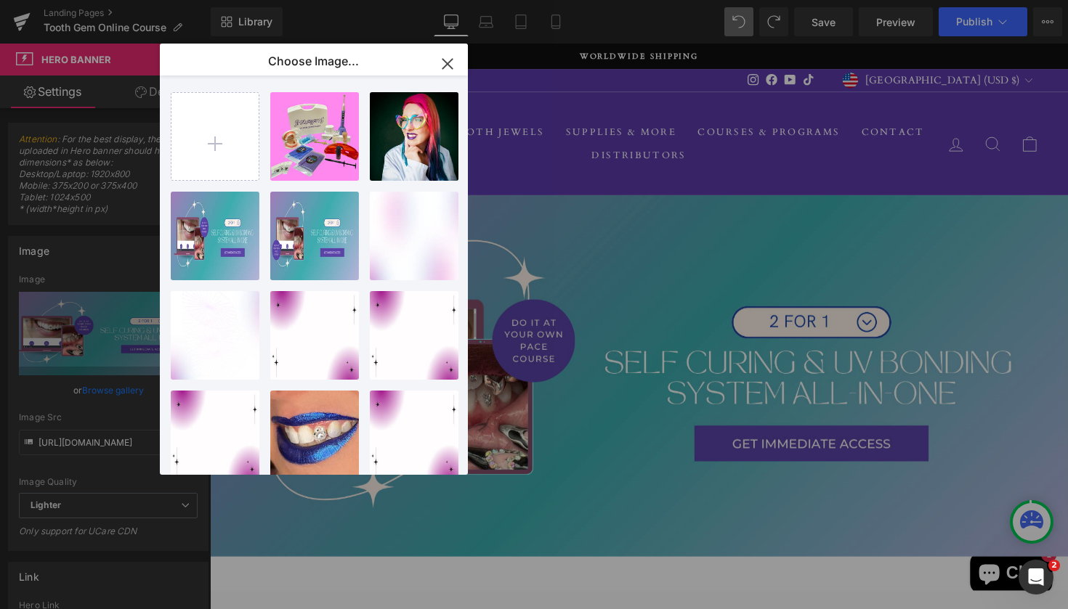
click at [442, 68] on icon "button" at bounding box center [447, 63] width 23 height 23
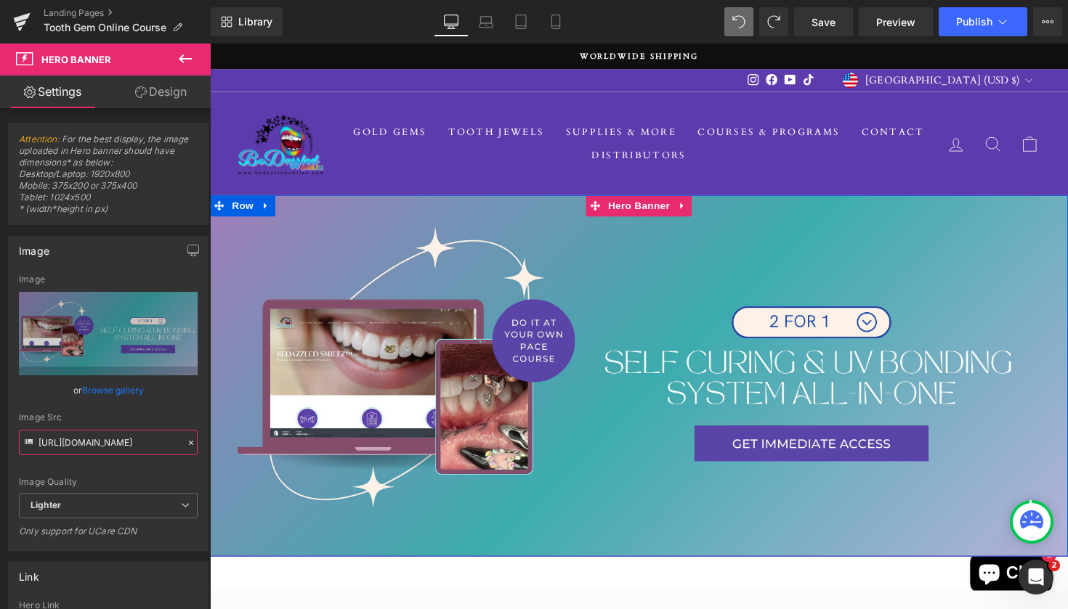
drag, startPoint x: 249, startPoint y: 486, endPoint x: 281, endPoint y: 458, distance: 42.2
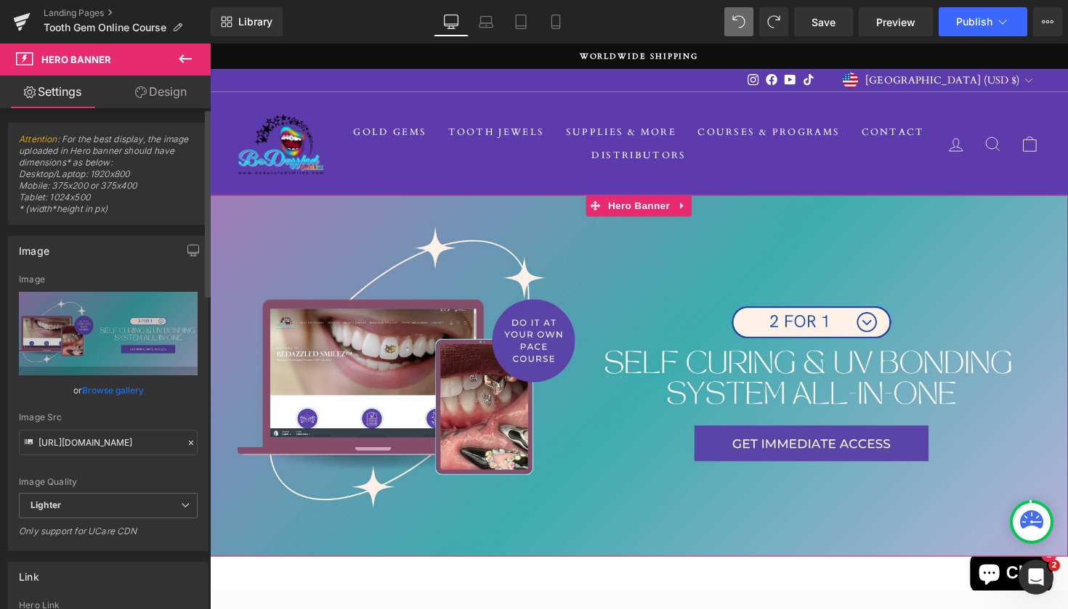
click at [184, 437] on div at bounding box center [190, 443] width 13 height 17
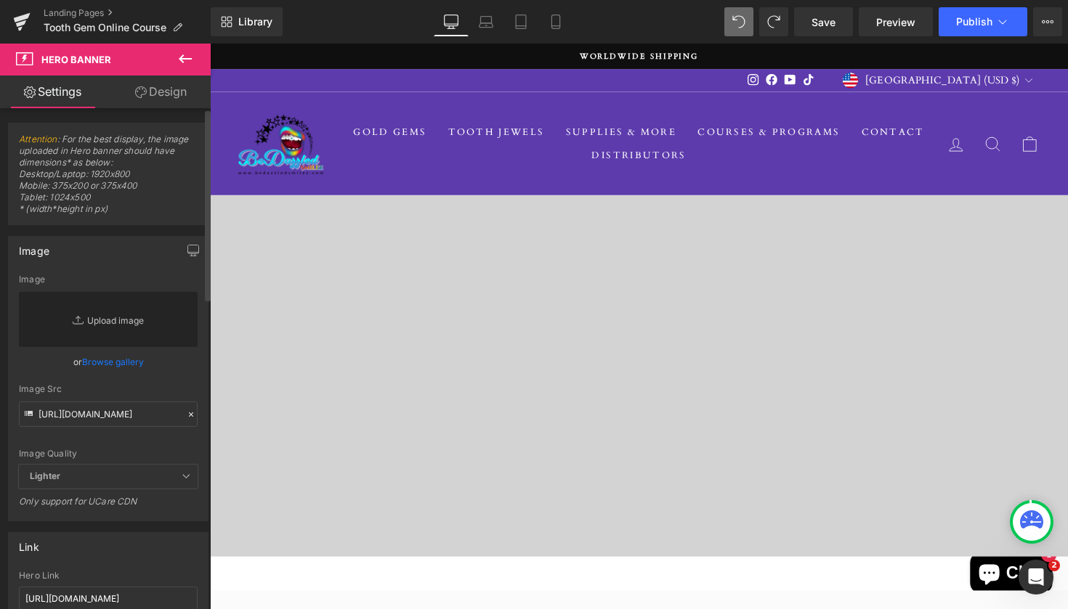
click at [102, 319] on link "Replace Image" at bounding box center [108, 319] width 179 height 55
type input "C:\fakepath\GET IMMEDIATE ACCESS.png"
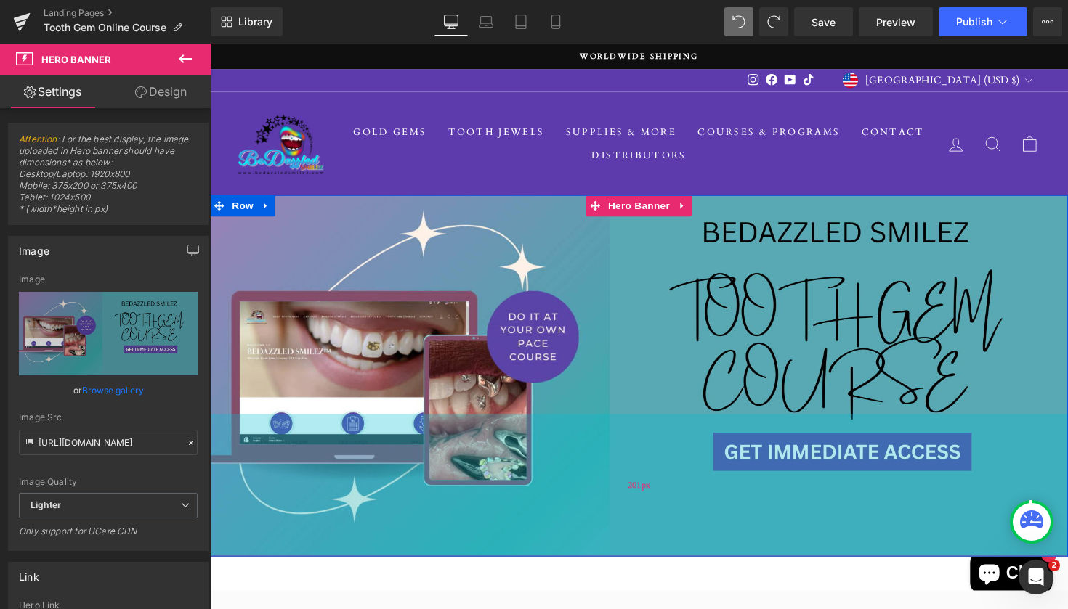
click at [837, 466] on div "201px" at bounding box center [649, 496] width 879 height 146
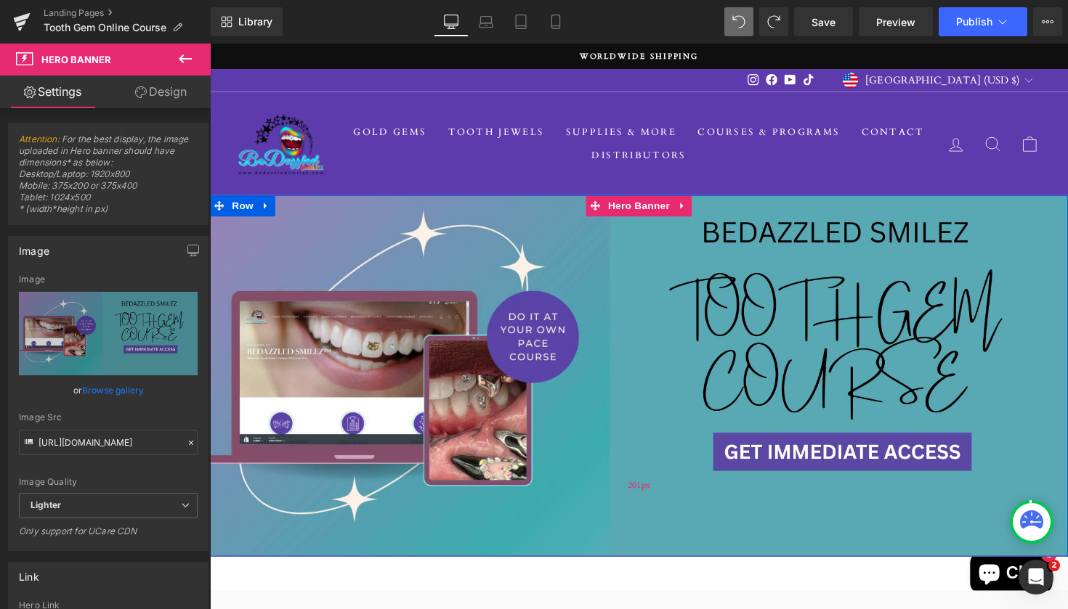
click at [837, 466] on div "201px" at bounding box center [649, 496] width 879 height 146
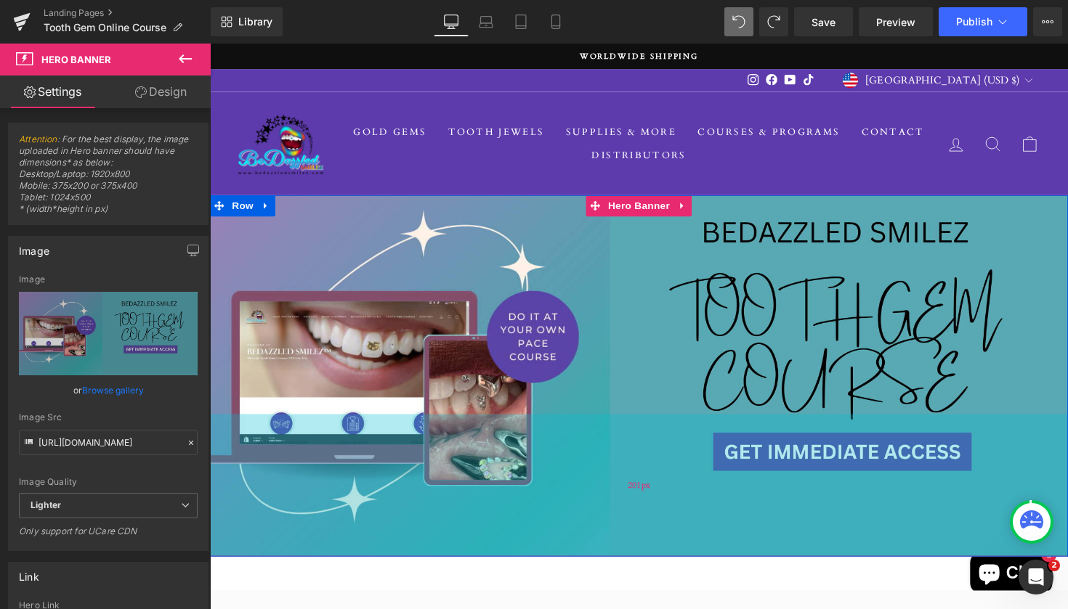
click at [837, 466] on div "201px" at bounding box center [649, 496] width 879 height 146
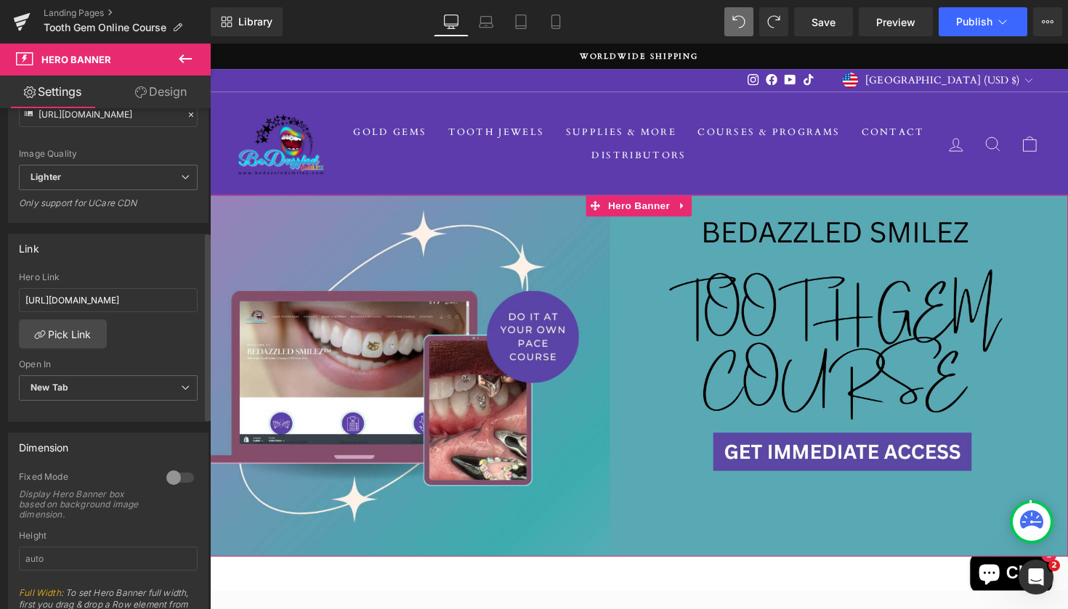
scroll to position [331, 0]
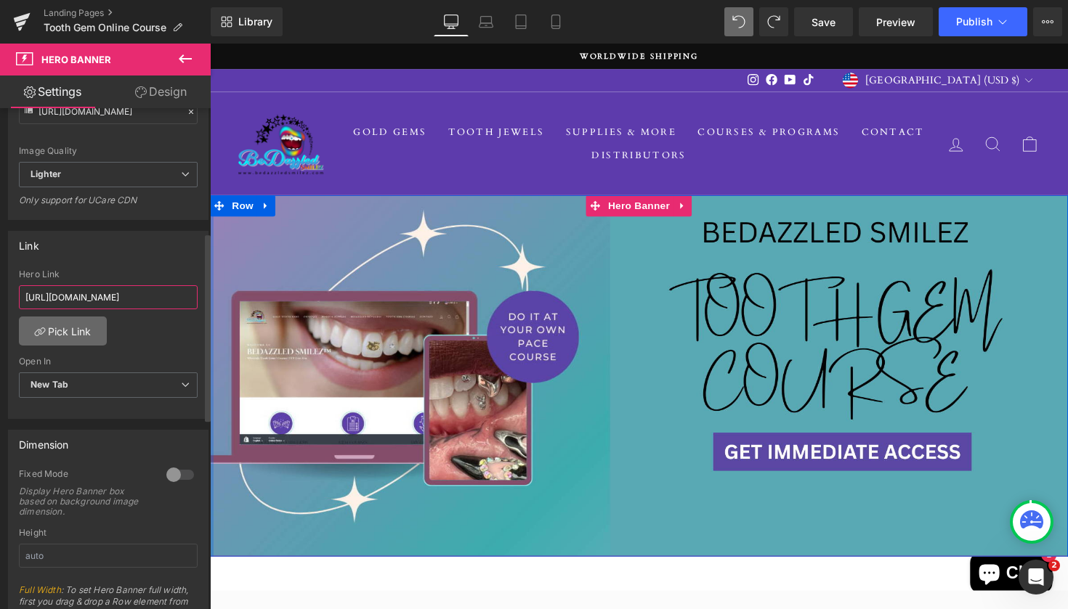
drag, startPoint x: 142, startPoint y: 301, endPoint x: 58, endPoint y: 323, distance: 87.2
click at [58, 323] on div "https://www.bedazzledsmilez.com/products/2151836?variant=43979988697326 Hero Li…" at bounding box center [108, 343] width 199 height 149
click at [152, 357] on div "Open In" at bounding box center [108, 362] width 179 height 10
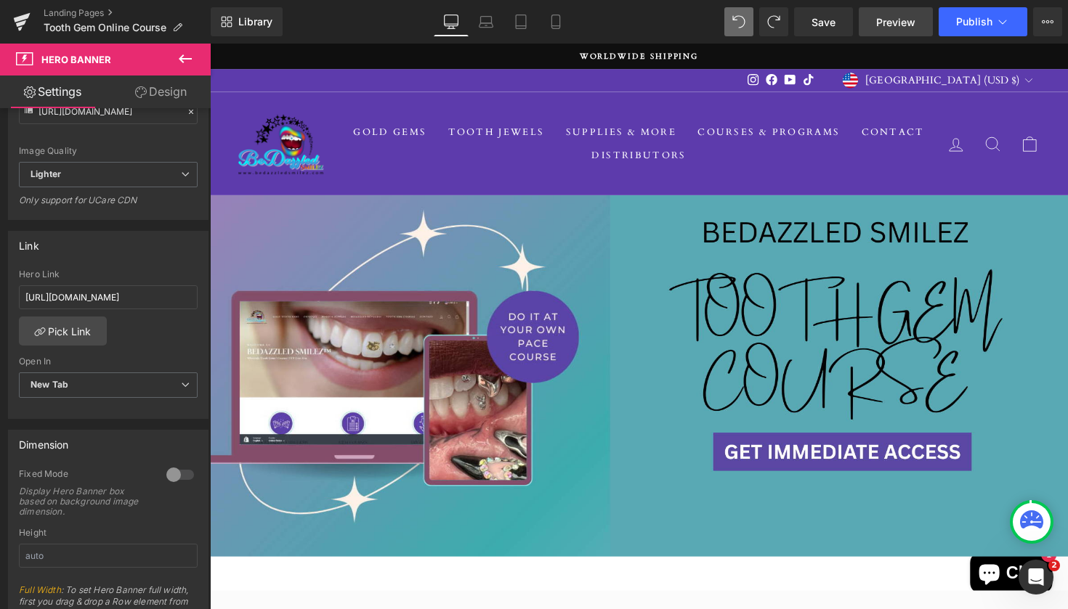
click at [887, 26] on span "Preview" at bounding box center [895, 22] width 39 height 15
click at [826, 23] on span "Save" at bounding box center [823, 22] width 24 height 15
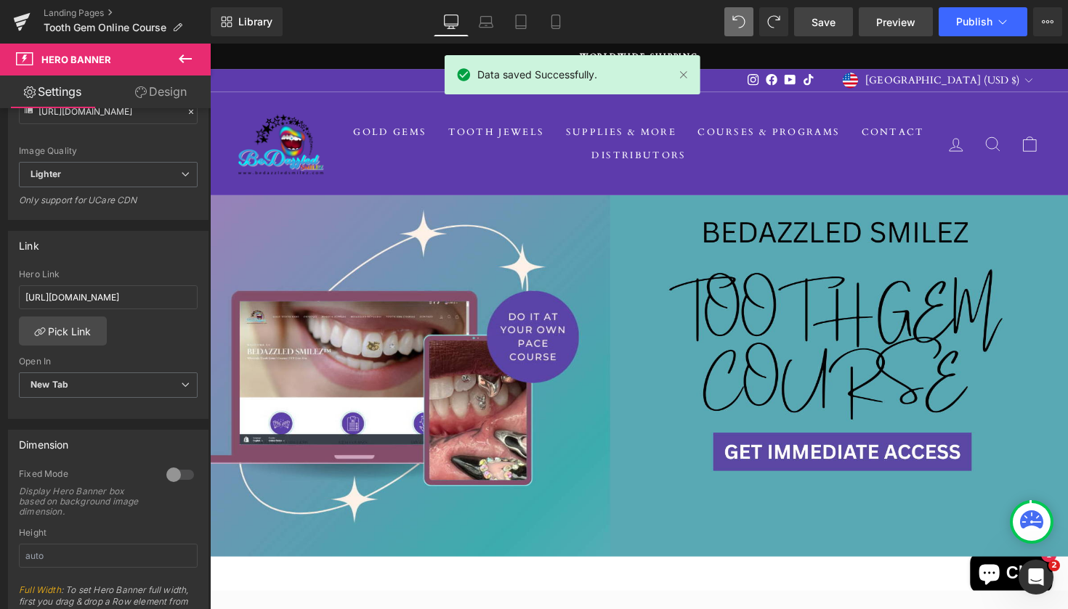
click at [903, 24] on span "Preview" at bounding box center [895, 22] width 39 height 15
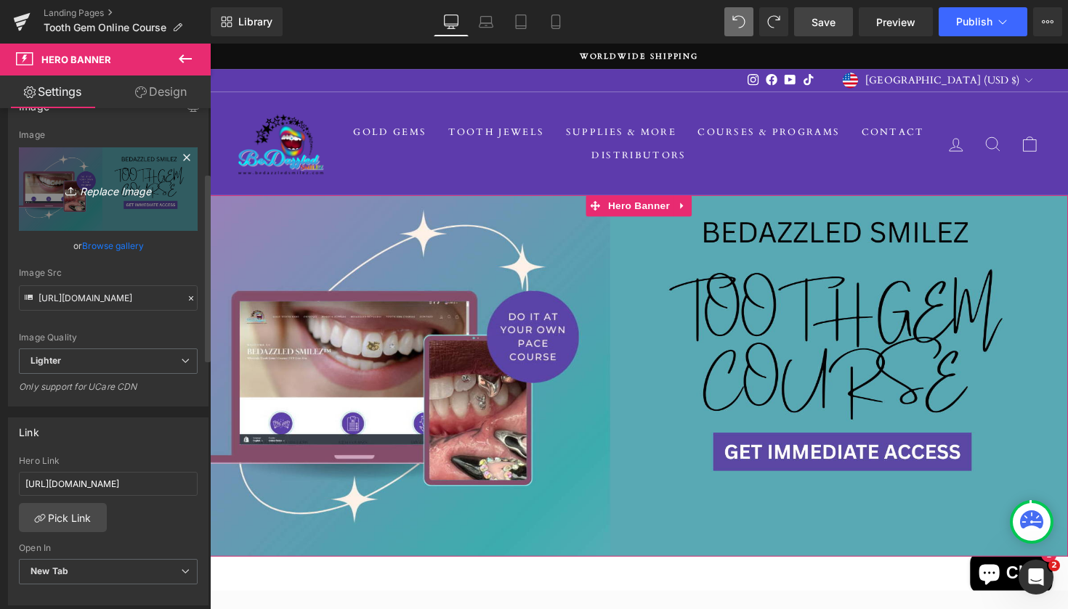
scroll to position [177, 0]
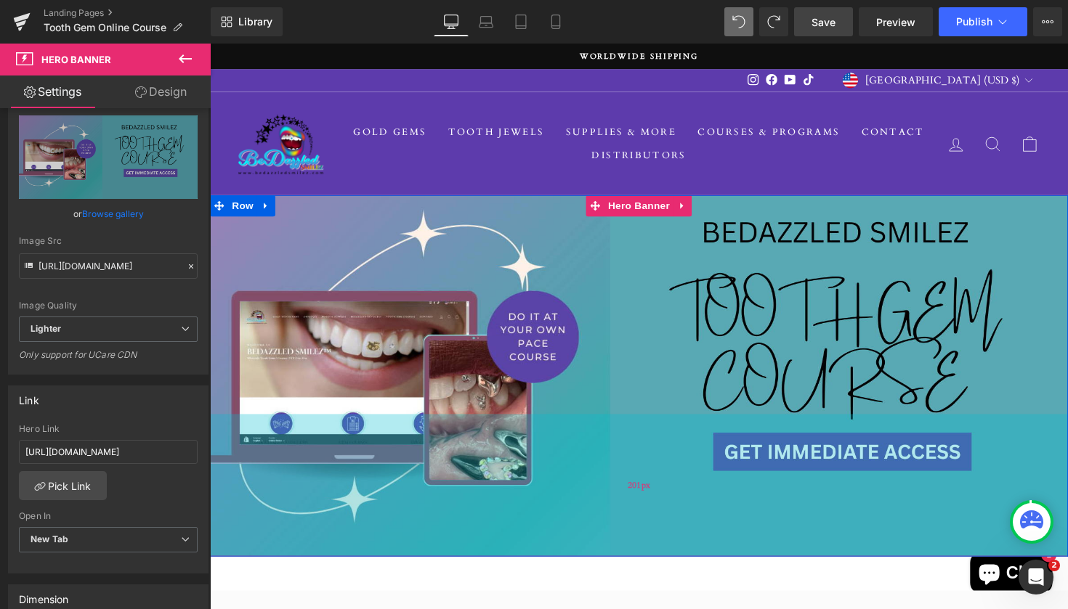
click at [653, 503] on div "201px" at bounding box center [649, 496] width 879 height 146
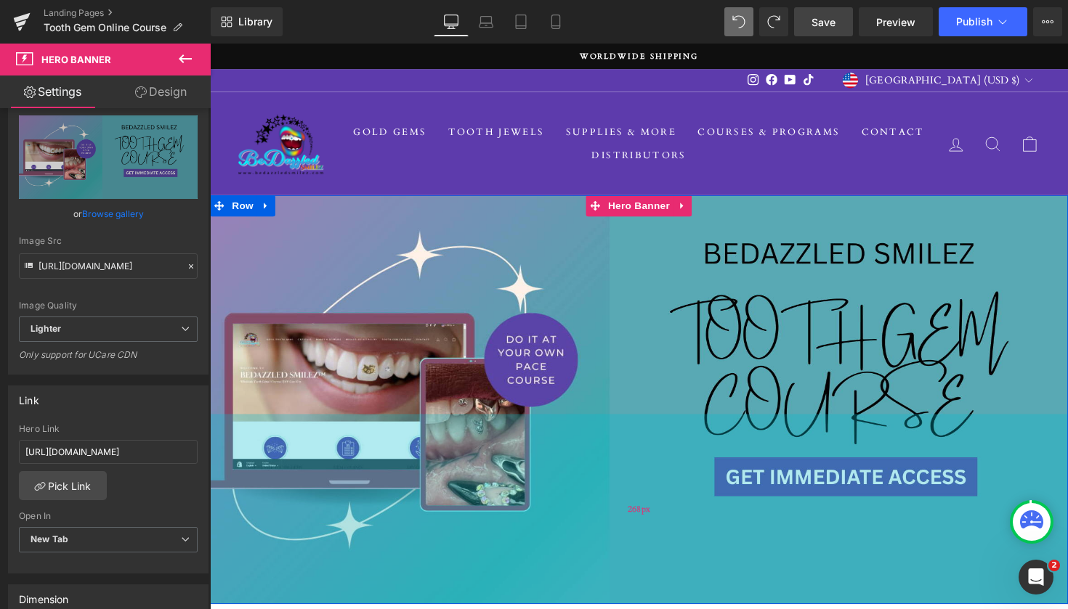
drag, startPoint x: 652, startPoint y: 504, endPoint x: 660, endPoint y: 553, distance: 49.2
click at [660, 553] on div "268px" at bounding box center [649, 520] width 879 height 195
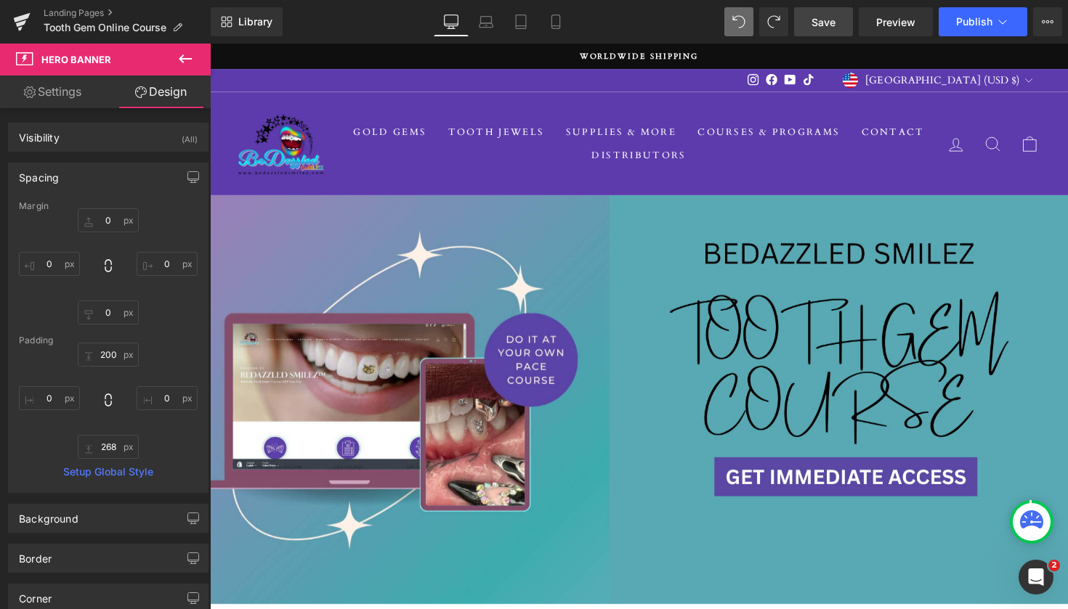
scroll to position [0, 0]
click at [832, 28] on span "Save" at bounding box center [823, 22] width 24 height 15
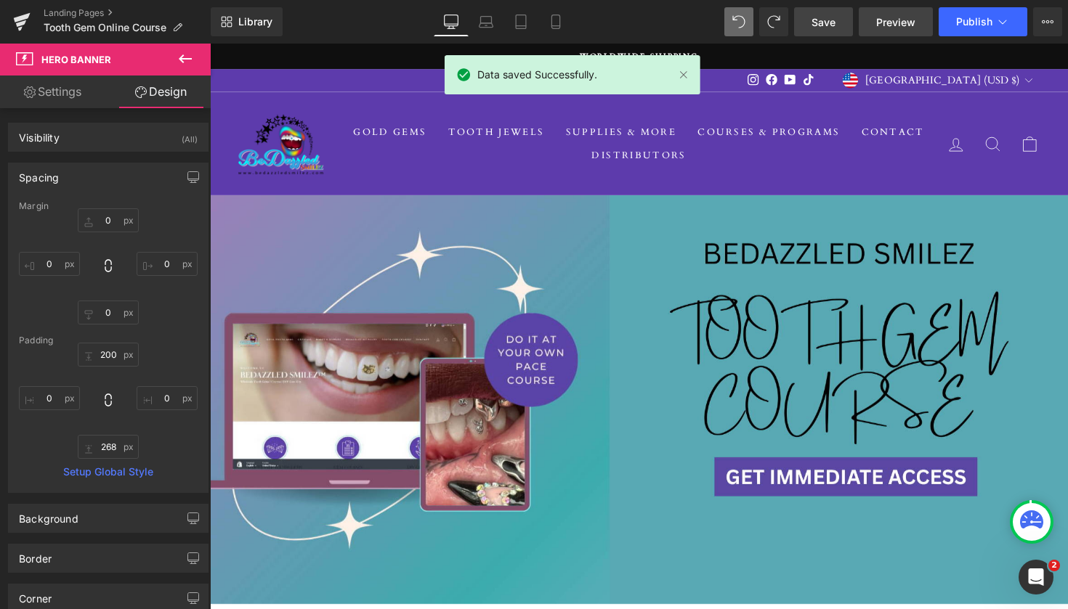
click at [899, 25] on span "Preview" at bounding box center [895, 22] width 39 height 15
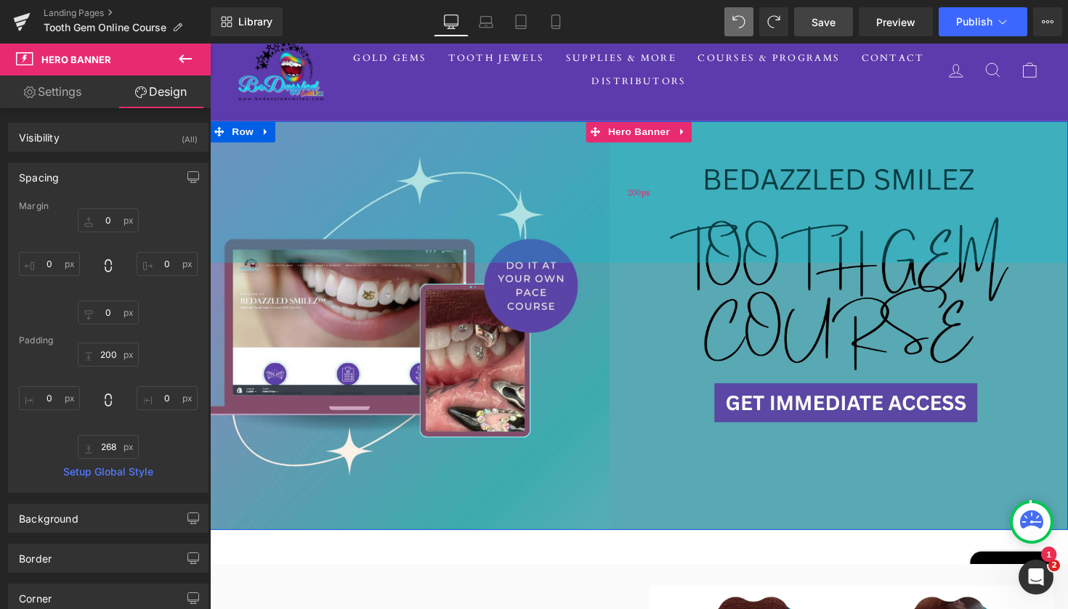
scroll to position [78, 0]
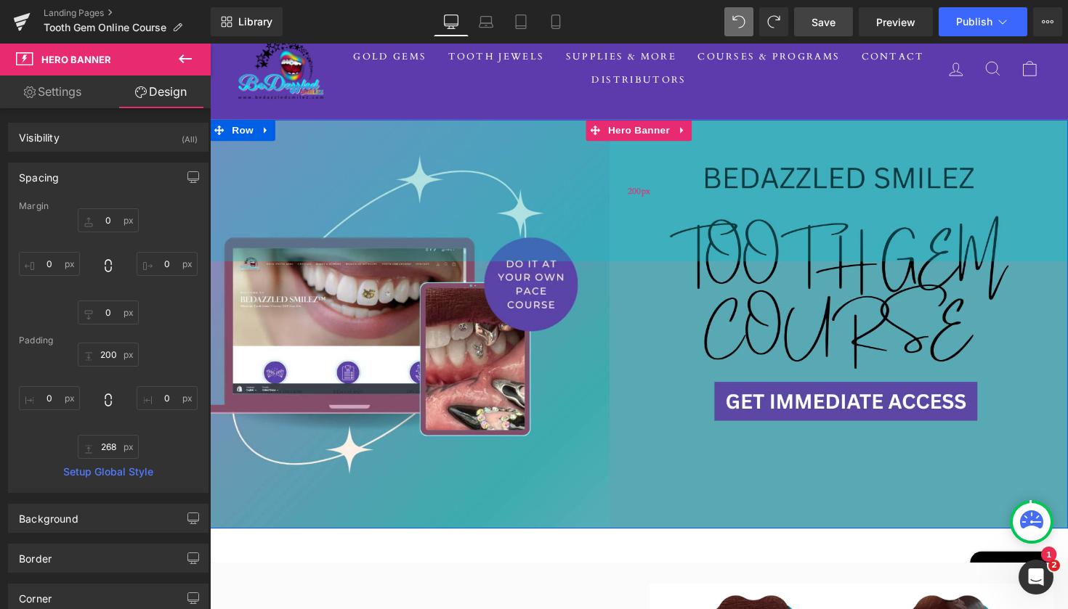
click at [744, 196] on div "200px" at bounding box center [649, 193] width 879 height 145
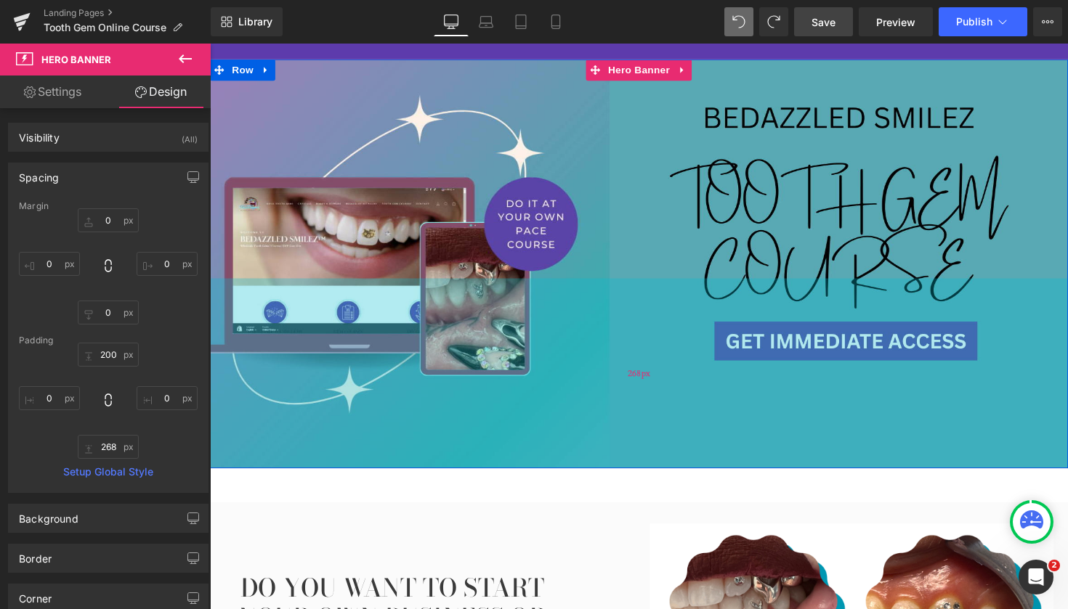
scroll to position [140, 0]
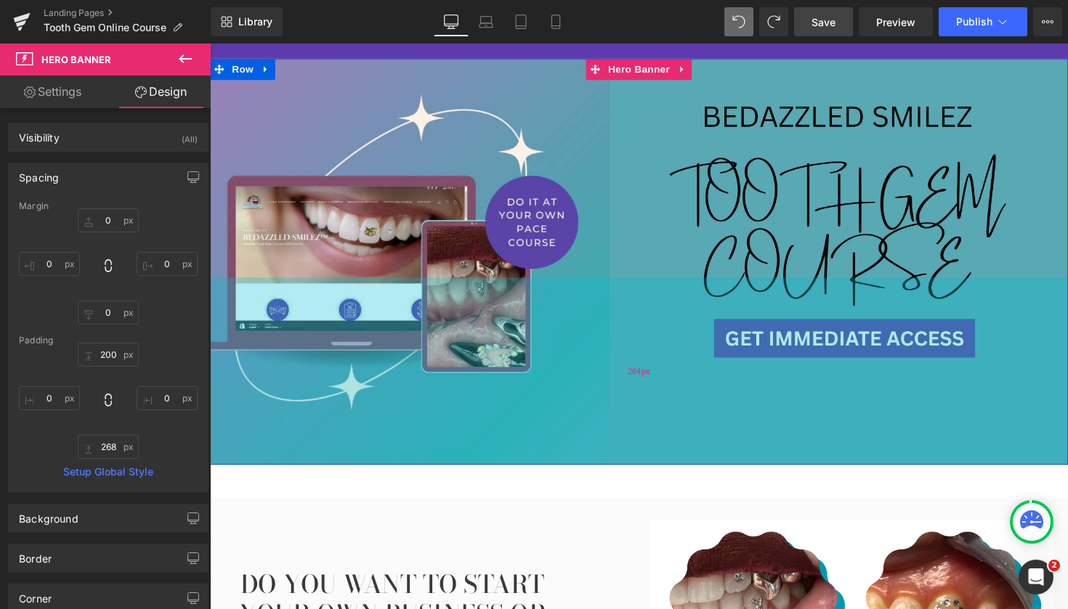
click at [671, 452] on div "264px" at bounding box center [649, 379] width 879 height 192
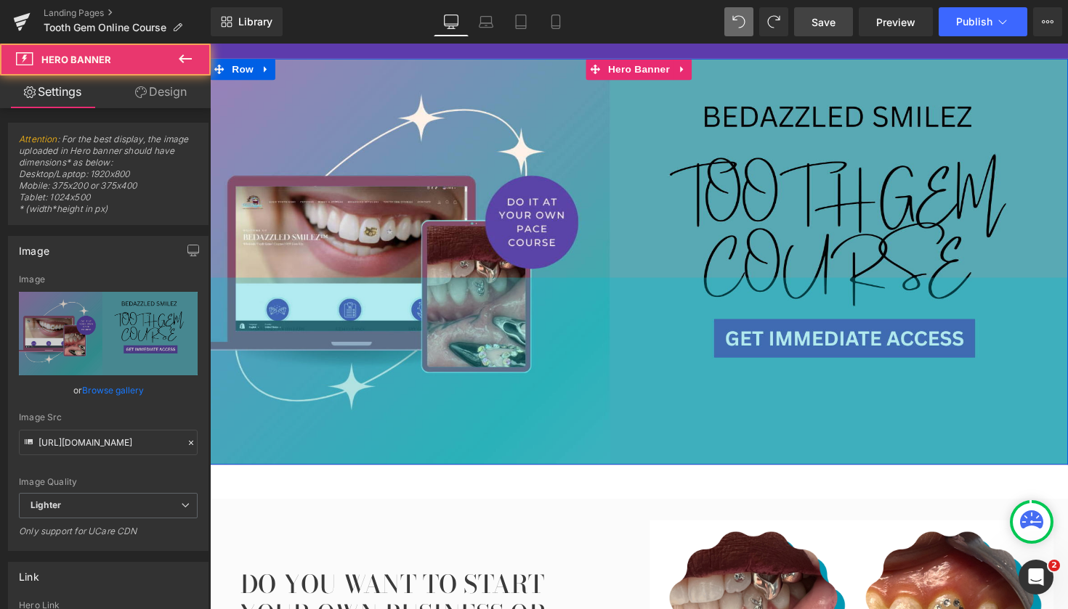
click at [642, 442] on div "264px" at bounding box center [649, 379] width 879 height 192
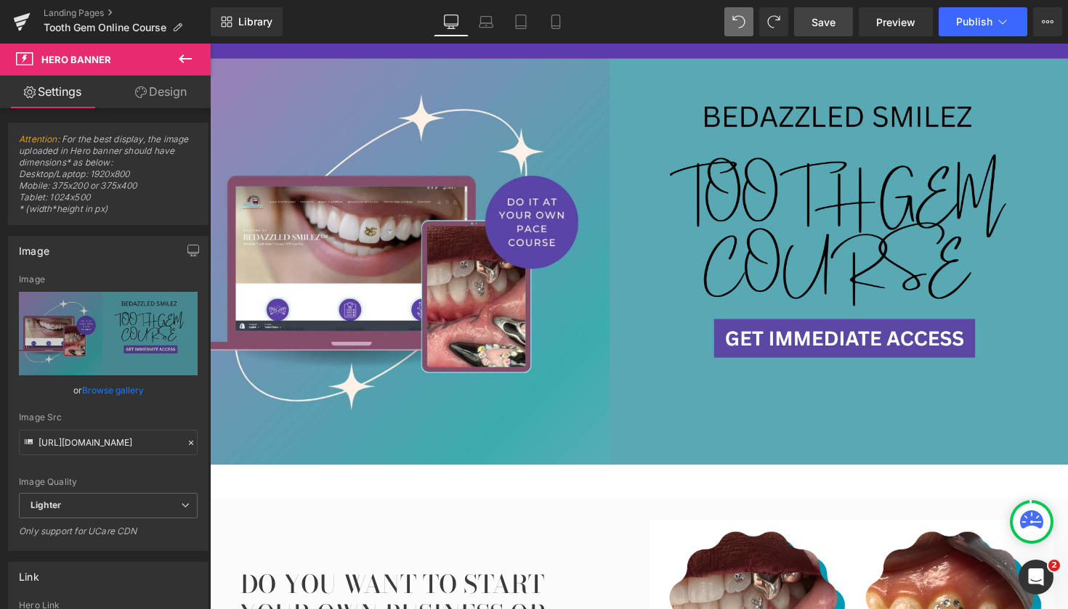
click at [814, 28] on span "Save" at bounding box center [823, 22] width 24 height 15
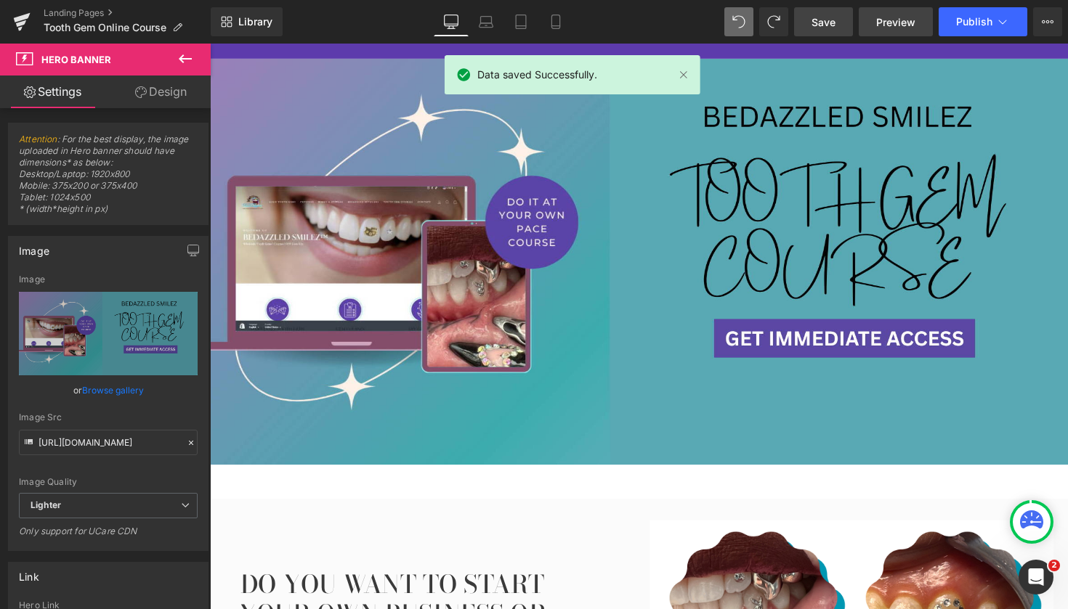
click at [894, 23] on span "Preview" at bounding box center [895, 22] width 39 height 15
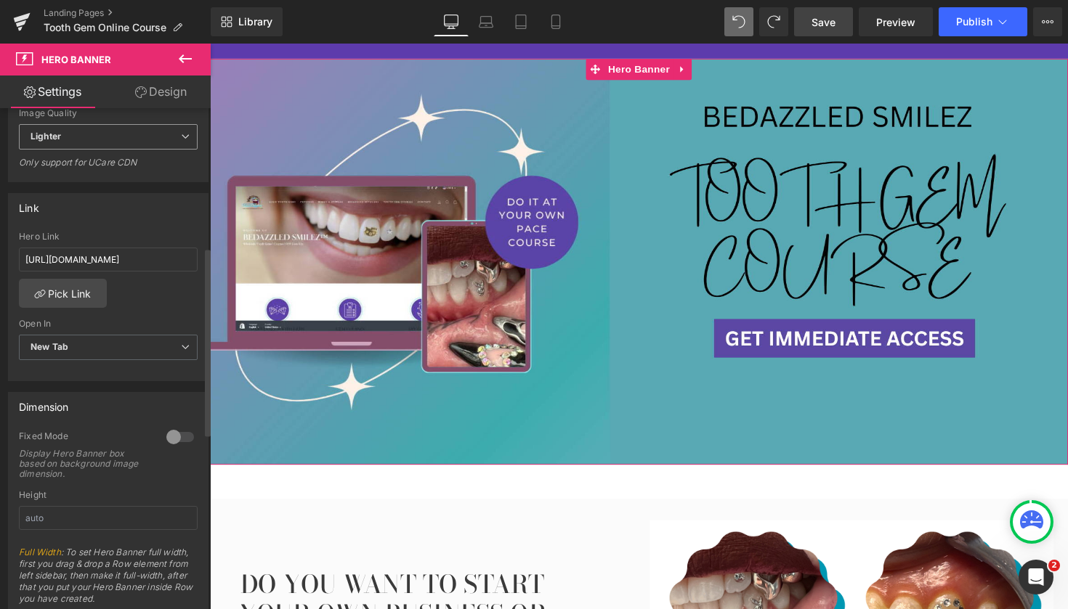
scroll to position [370, 0]
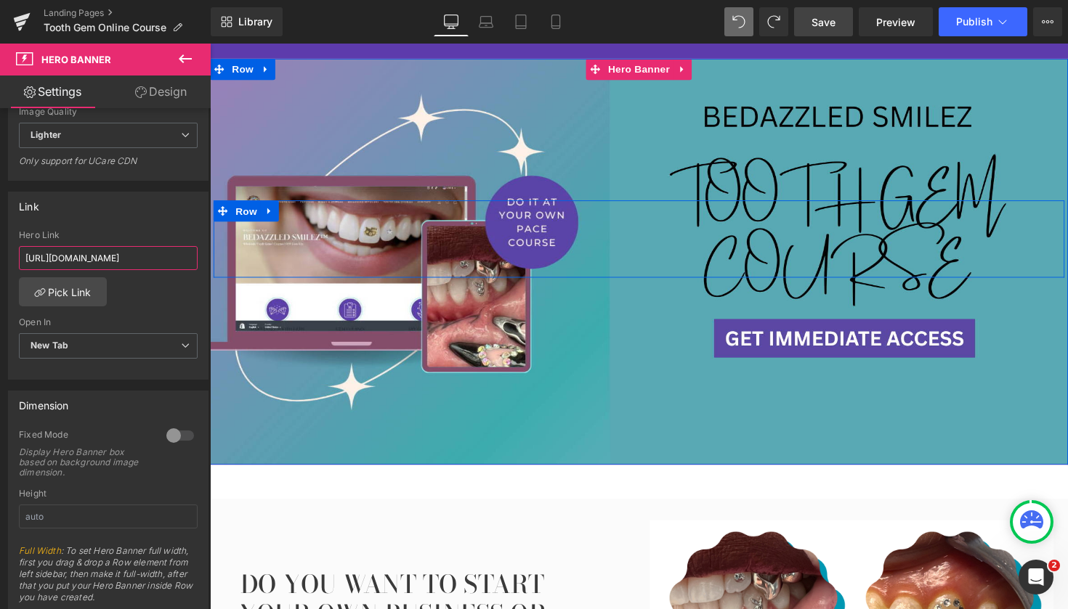
drag, startPoint x: 235, startPoint y: 301, endPoint x: 325, endPoint y: 265, distance: 96.8
paste input "cart"
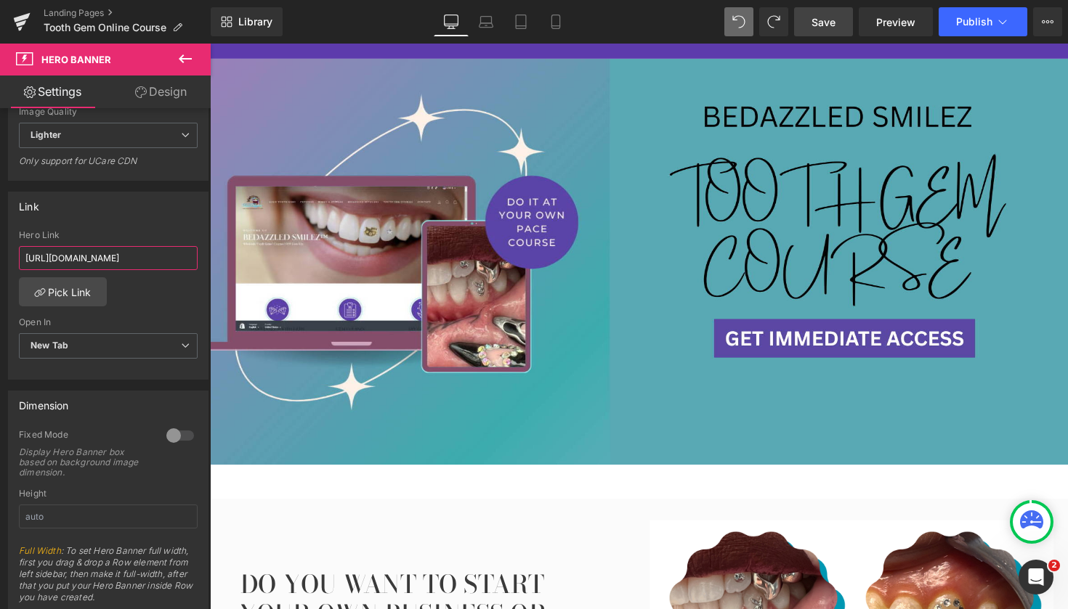
type input "https://www.bedazzledsmilez.com/cart"
click at [830, 20] on span "Save" at bounding box center [823, 22] width 24 height 15
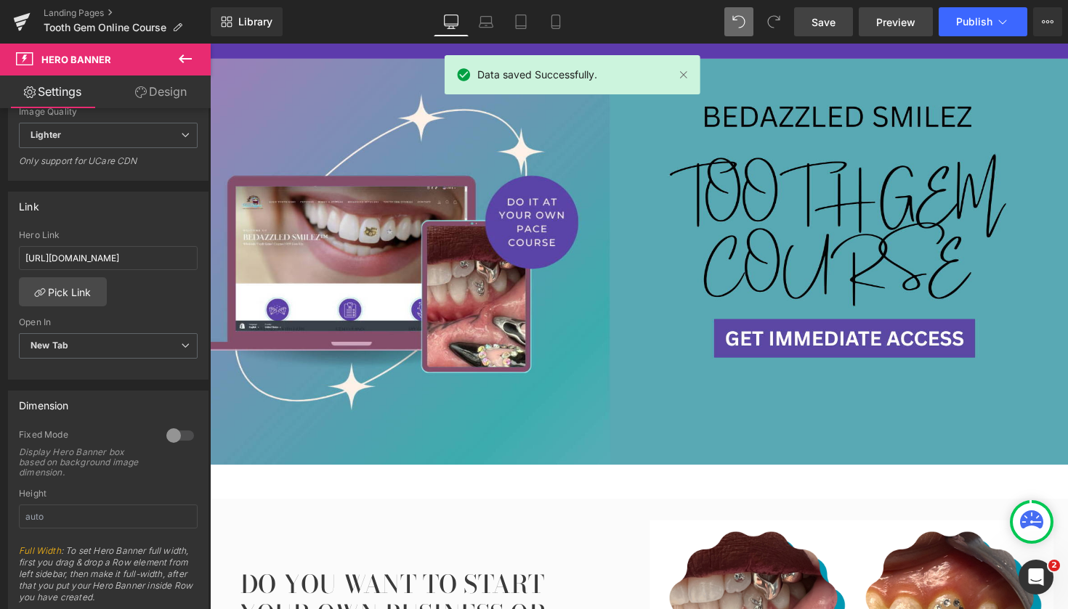
click at [903, 25] on span "Preview" at bounding box center [895, 22] width 39 height 15
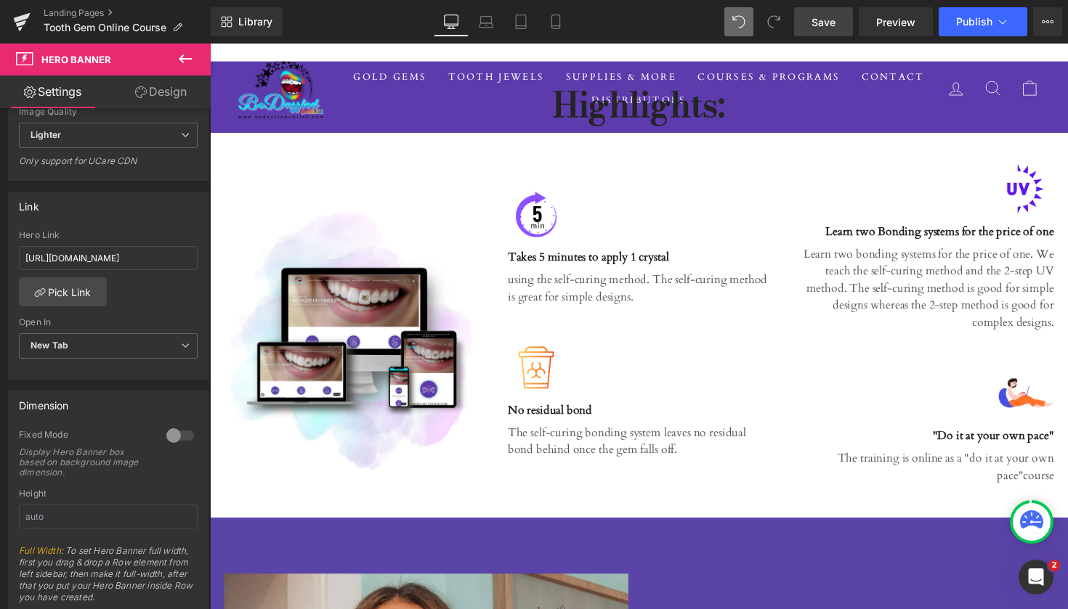
scroll to position [2049, 0]
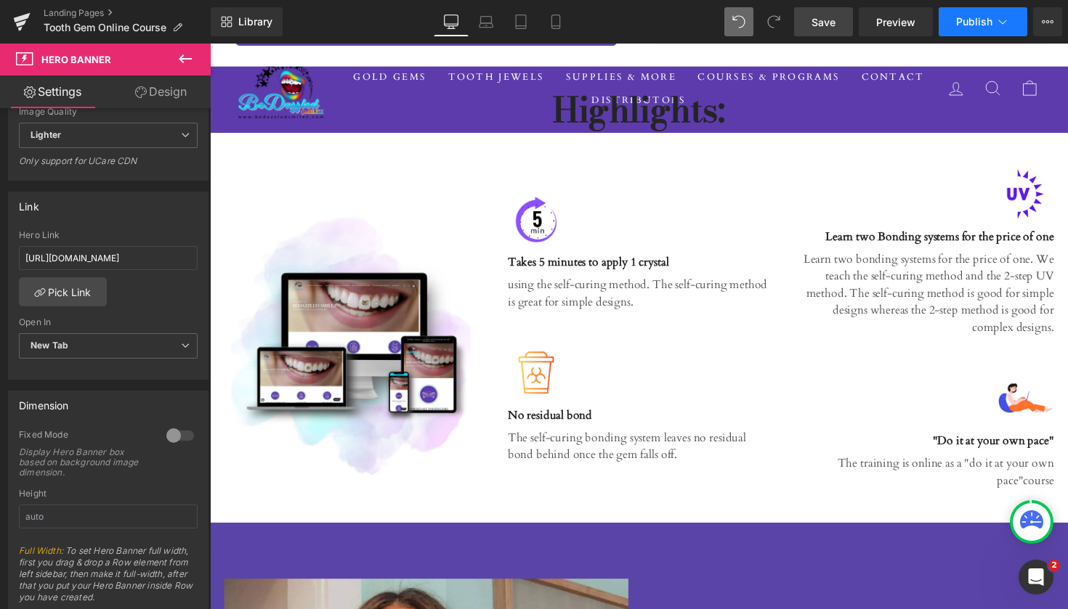
click at [965, 30] on button "Publish" at bounding box center [982, 21] width 89 height 29
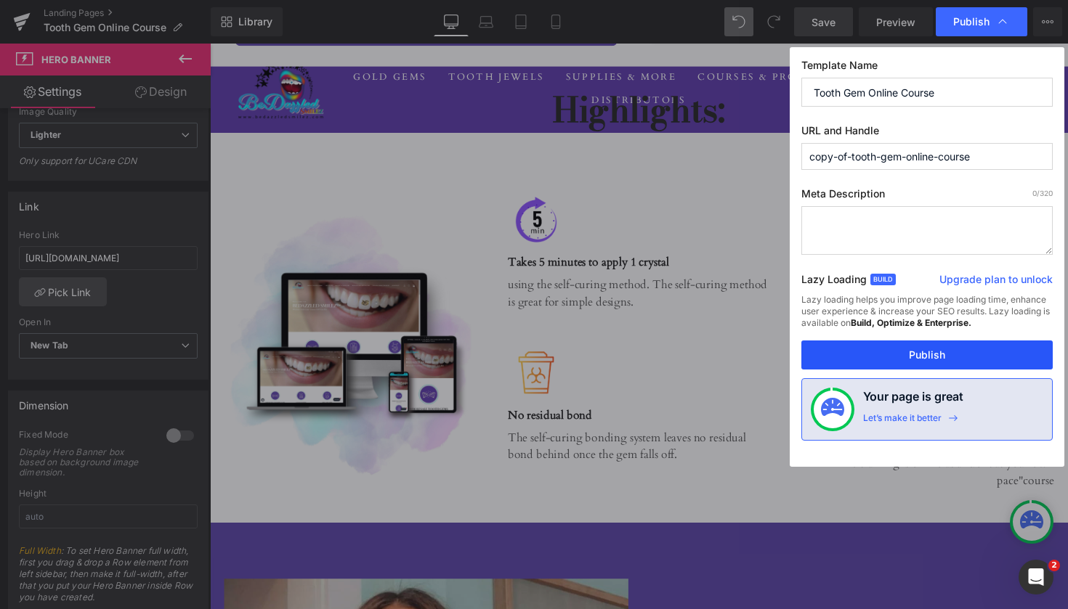
click at [914, 358] on button "Publish" at bounding box center [926, 355] width 251 height 29
